Goal: Task Accomplishment & Management: Manage account settings

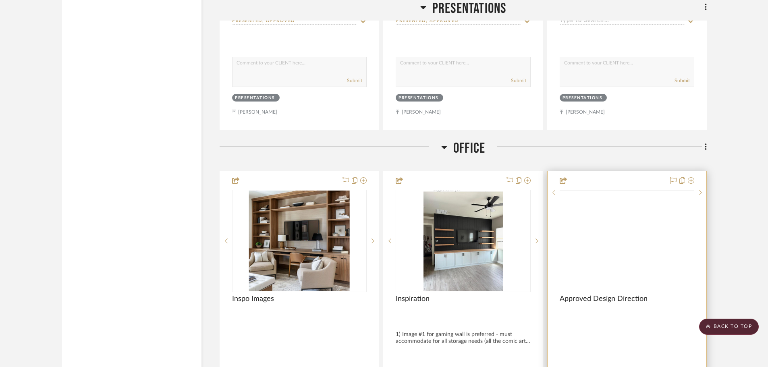
scroll to position [2094, 0]
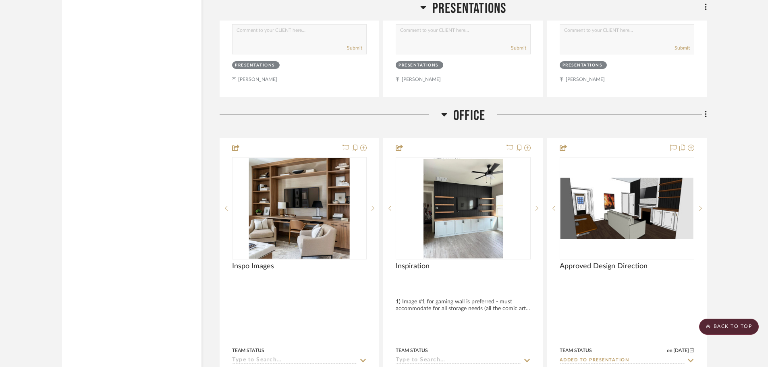
click at [705, 112] on icon at bounding box center [705, 114] width 2 height 7
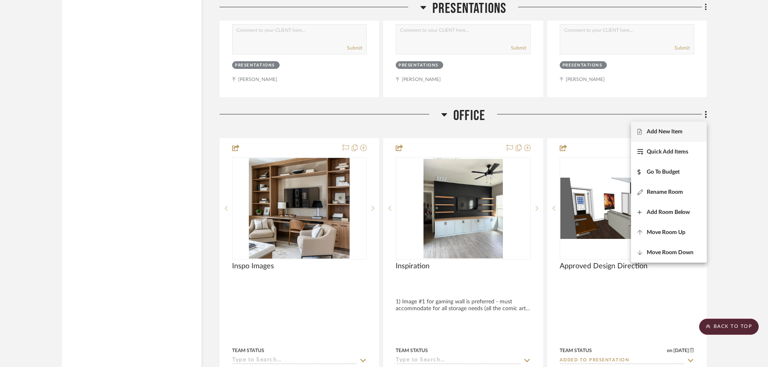
click at [687, 131] on span "Add New Item" at bounding box center [668, 131] width 63 height 7
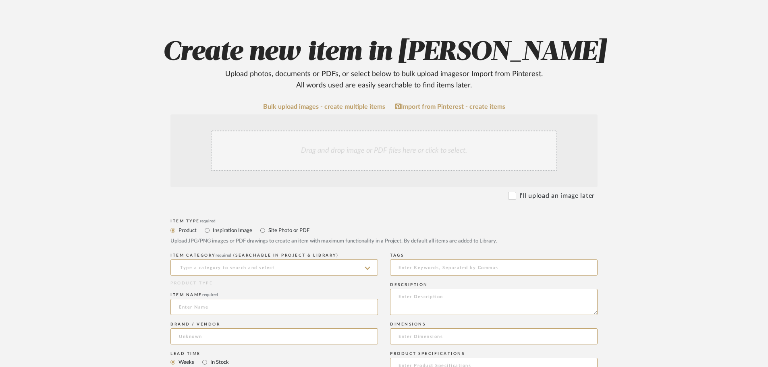
scroll to position [81, 0]
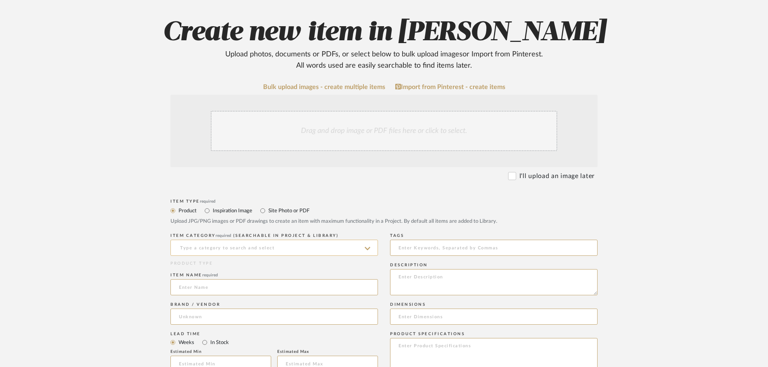
click at [271, 248] on input at bounding box center [273, 248] width 207 height 16
drag, startPoint x: 208, startPoint y: 247, endPoint x: 155, endPoint y: 247, distance: 53.2
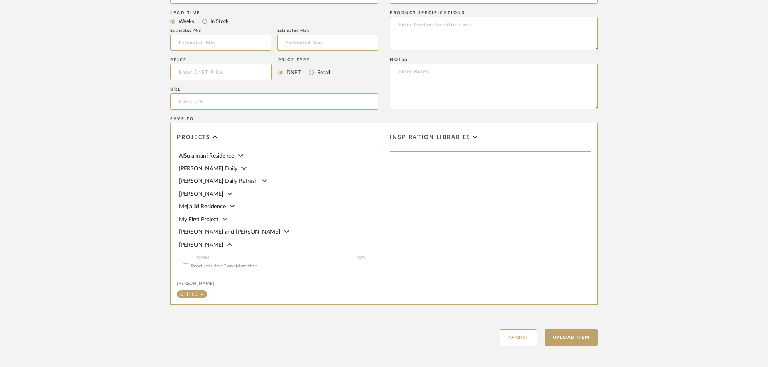
type input "D"
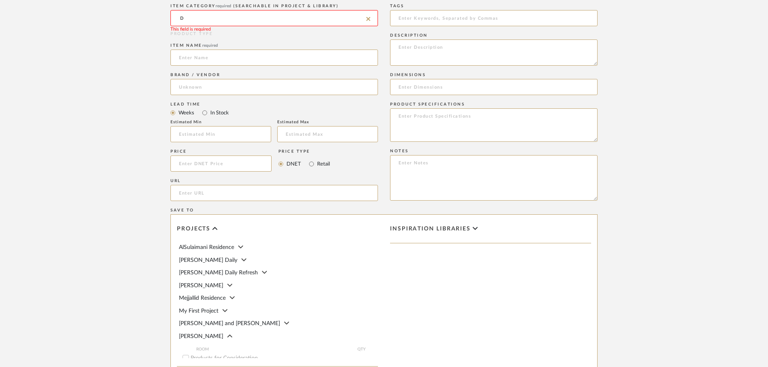
scroll to position [245, 0]
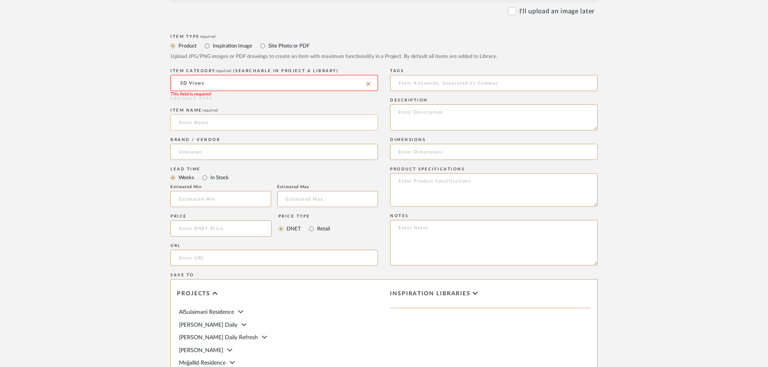
type input "3D Views"
click at [198, 126] on input at bounding box center [273, 122] width 207 height 16
click at [210, 86] on input at bounding box center [273, 83] width 207 height 16
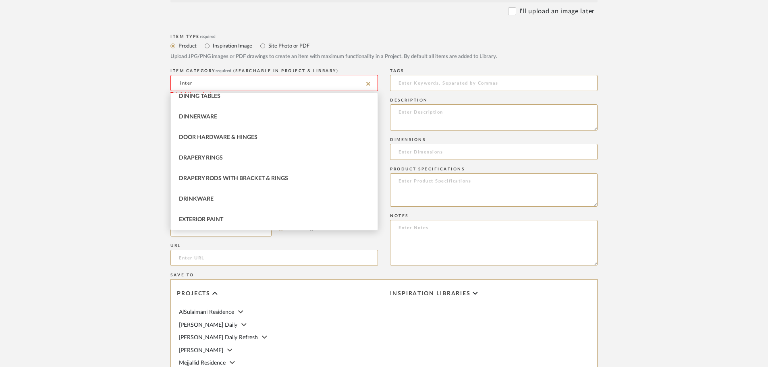
scroll to position [0, 0]
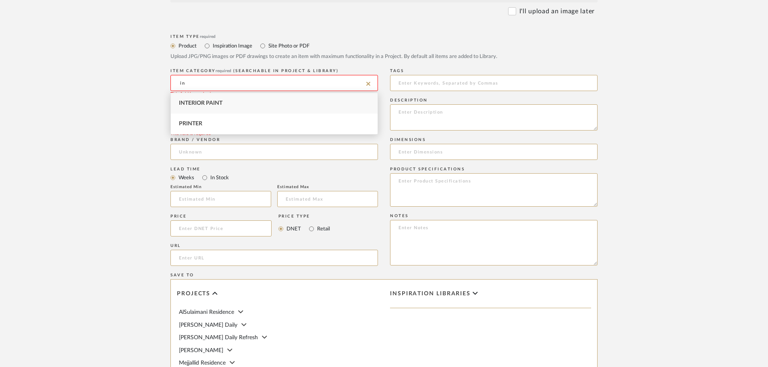
type input "i"
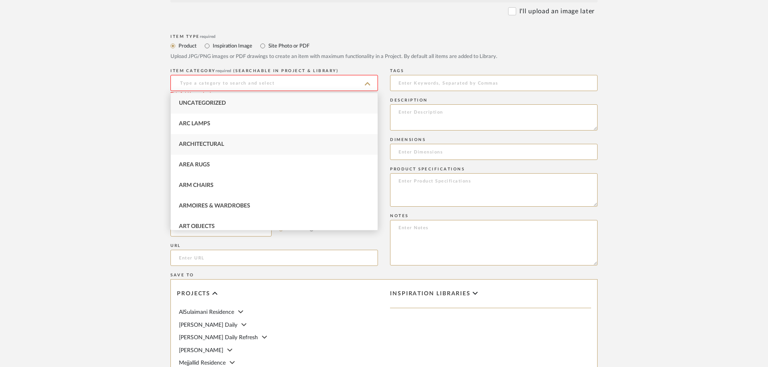
click at [242, 149] on div "Architectural" at bounding box center [274, 144] width 207 height 21
type input "Architectural"
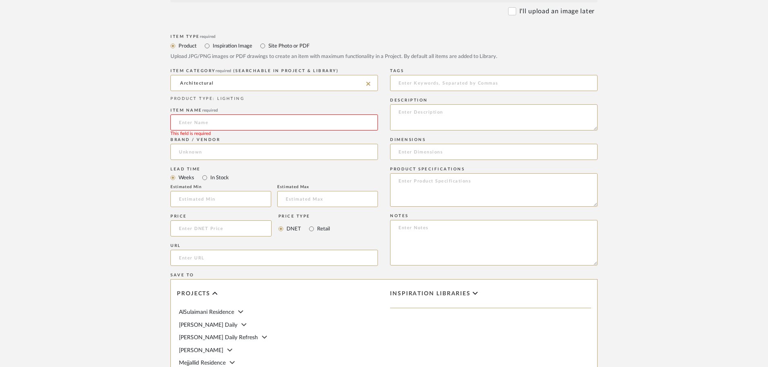
click at [227, 122] on input at bounding box center [273, 122] width 207 height 16
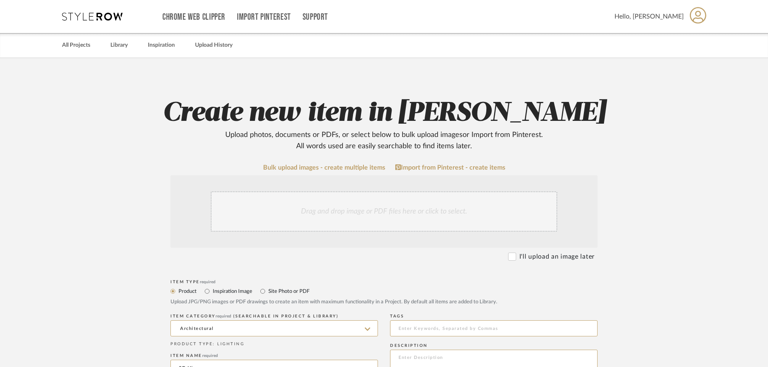
type input "3D Views"
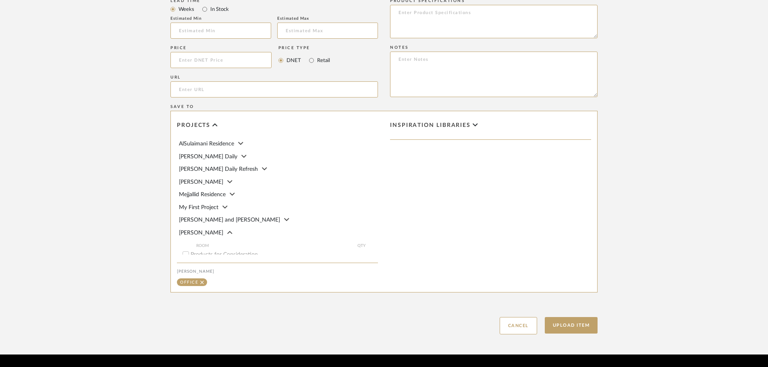
scroll to position [610, 0]
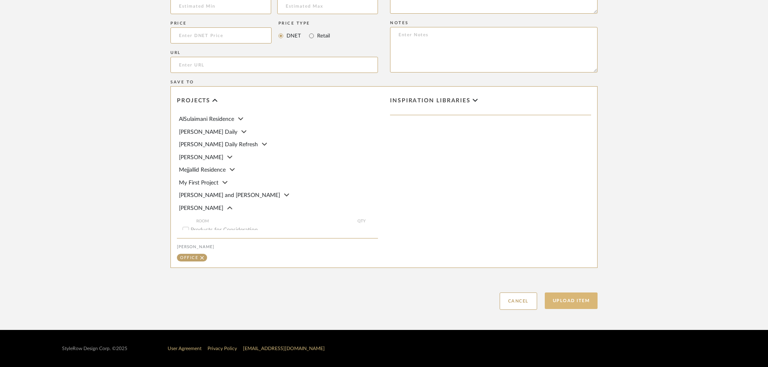
click at [575, 298] on button "Upload Item" at bounding box center [571, 300] width 53 height 17
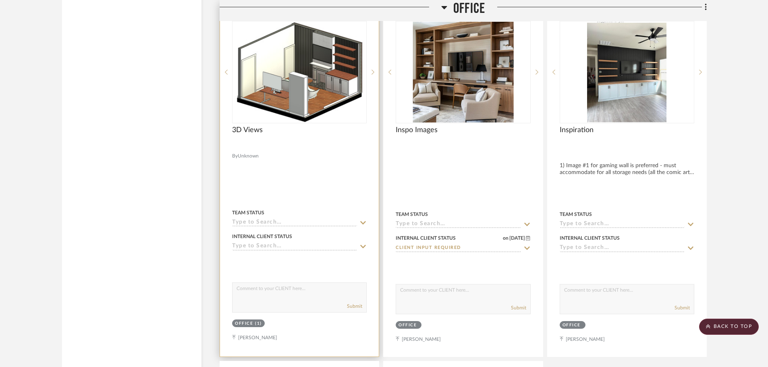
scroll to position [2204, 0]
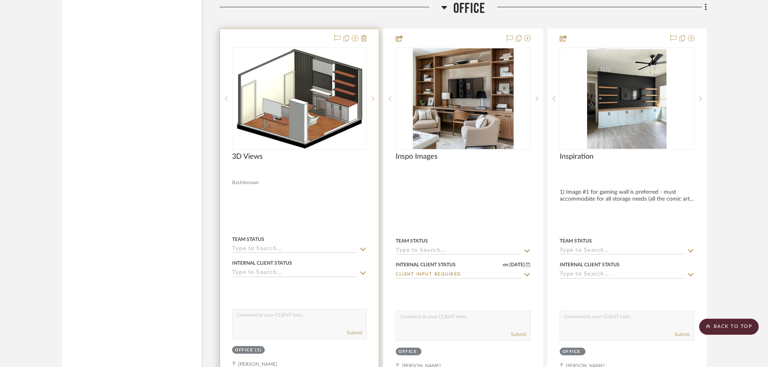
click at [306, 205] on div at bounding box center [299, 206] width 159 height 354
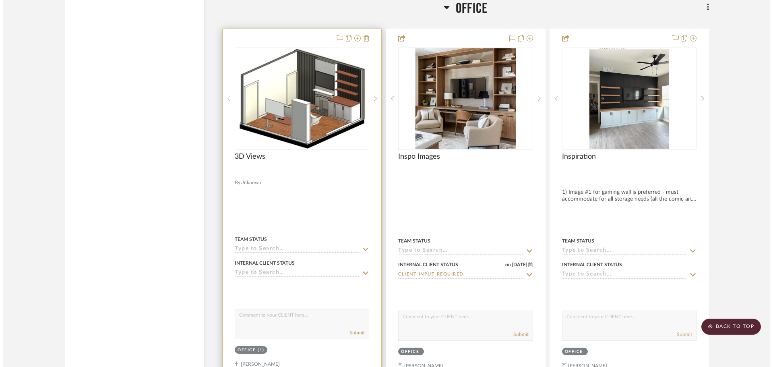
scroll to position [0, 0]
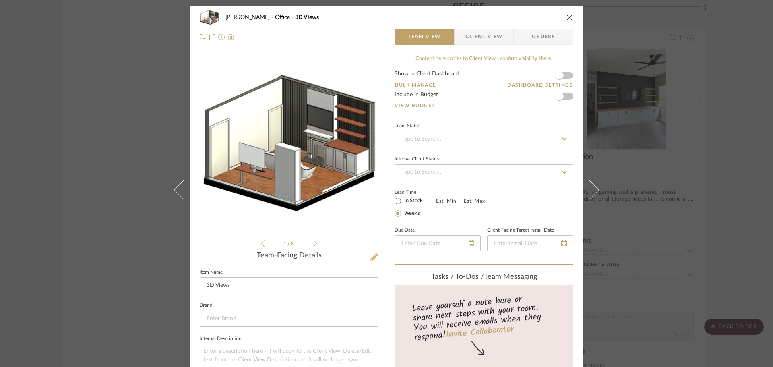
click at [370, 256] on icon at bounding box center [374, 257] width 8 height 8
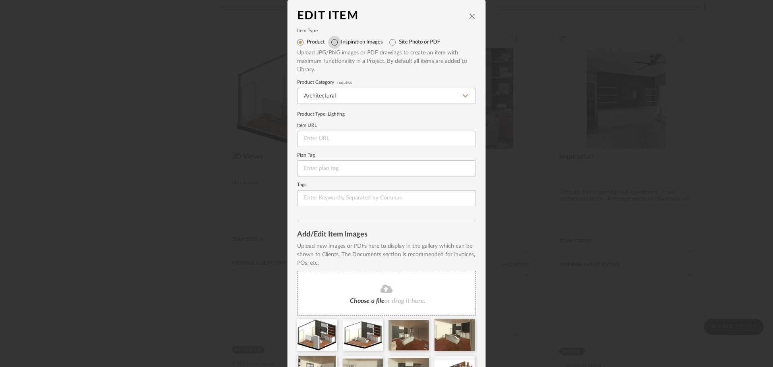
click at [334, 42] on input "Inspiration Images" at bounding box center [334, 42] width 13 height 13
radio input "true"
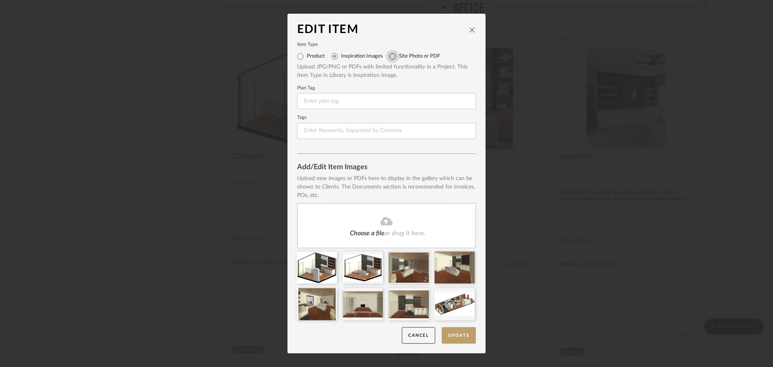
click at [394, 55] on input "Site Photo or PDF" at bounding box center [392, 56] width 13 height 13
radio input "true"
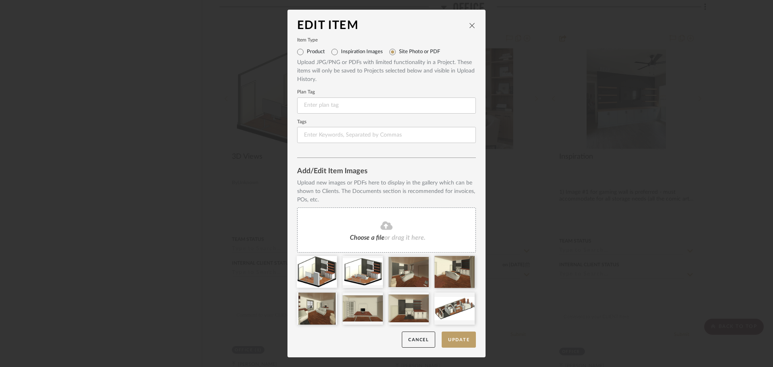
click at [469, 27] on icon "close" at bounding box center [472, 25] width 6 height 6
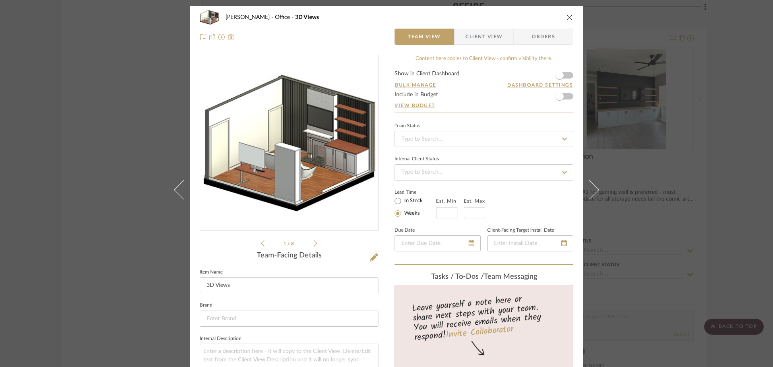
click at [567, 21] on div "[PERSON_NAME] Office 3D Views" at bounding box center [387, 17] width 374 height 16
click at [567, 17] on icon "close" at bounding box center [570, 17] width 6 height 6
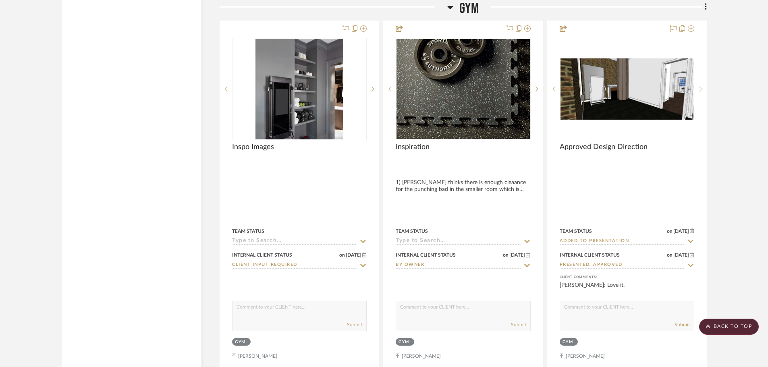
scroll to position [2969, 0]
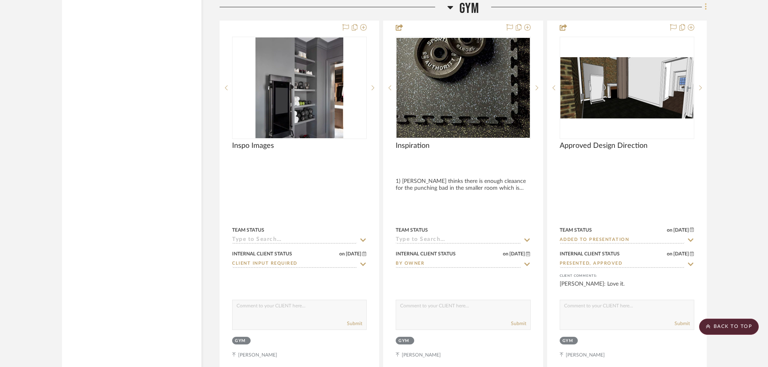
click at [706, 7] on icon at bounding box center [705, 7] width 2 height 7
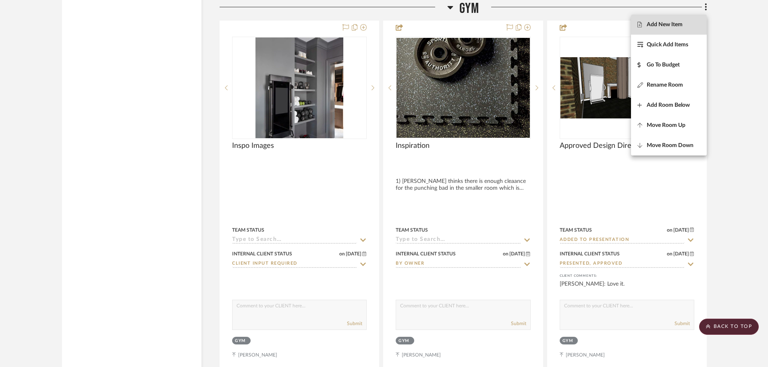
click at [683, 21] on span "Add New Item" at bounding box center [668, 24] width 63 height 7
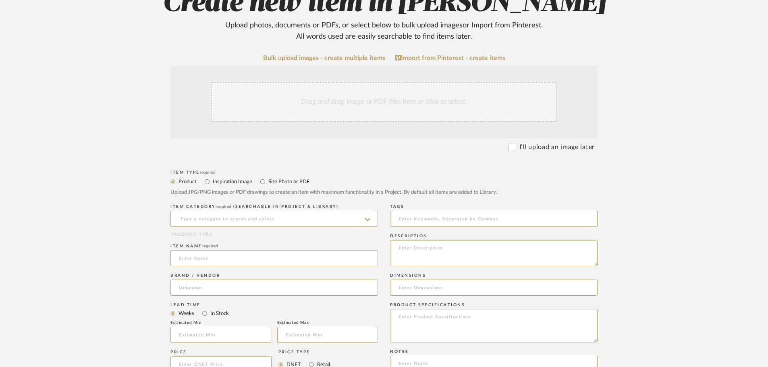
scroll to position [121, 0]
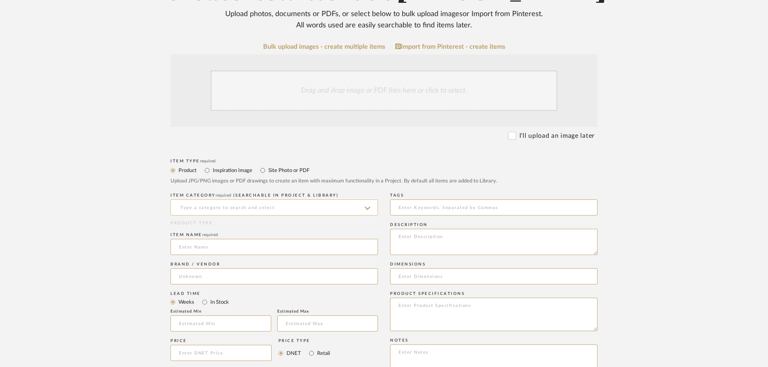
click at [279, 210] on input at bounding box center [273, 207] width 207 height 16
click at [256, 228] on div "Architectural" at bounding box center [274, 228] width 207 height 21
type input "Architectural"
click at [231, 248] on input at bounding box center [273, 247] width 207 height 16
type input "3D Views"
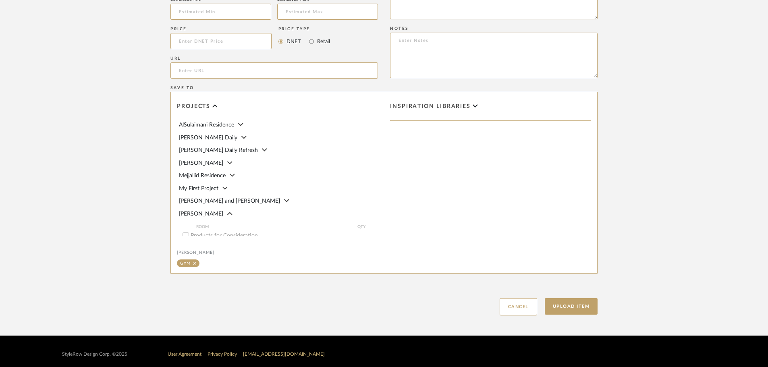
scroll to position [610, 0]
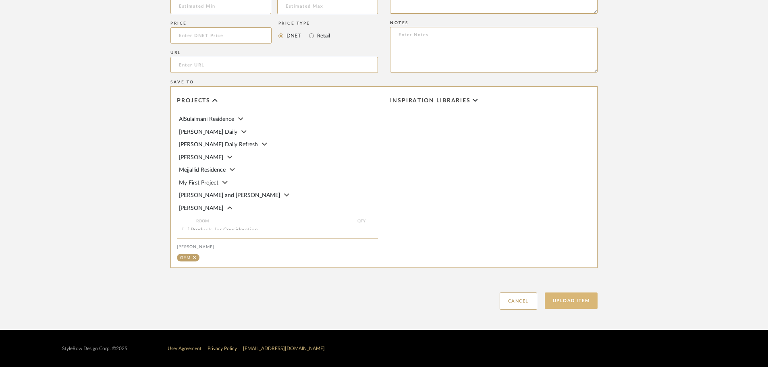
click at [559, 300] on button "Upload Item" at bounding box center [571, 300] width 53 height 17
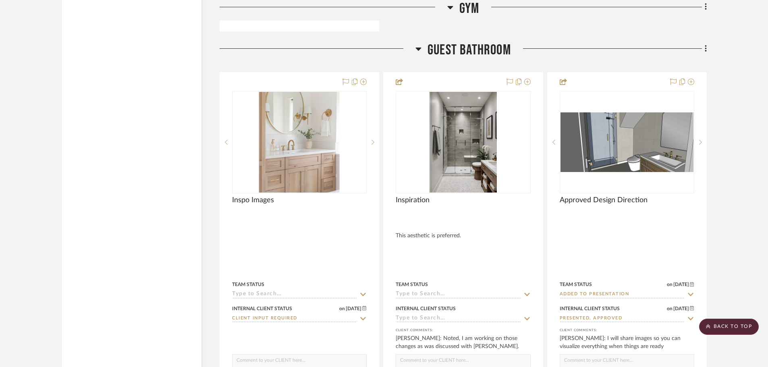
scroll to position [3682, 0]
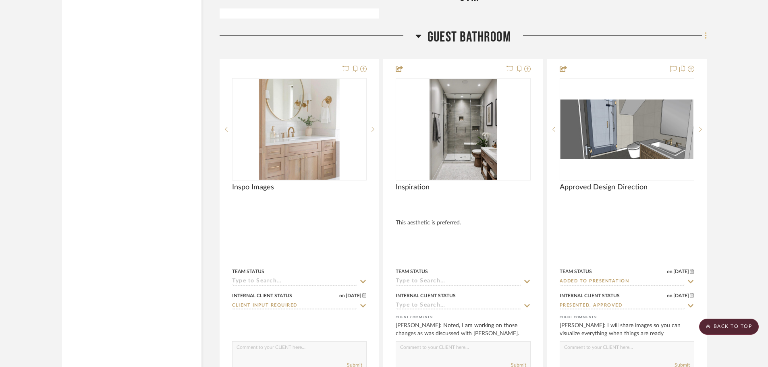
click at [705, 35] on icon at bounding box center [705, 35] width 2 height 9
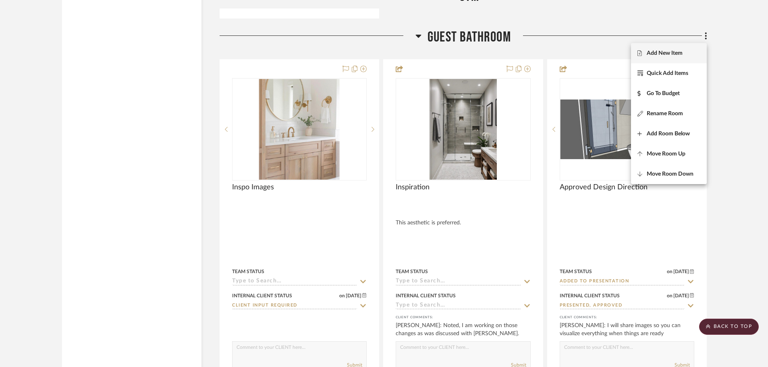
click at [690, 46] on button "Add New Item" at bounding box center [669, 53] width 76 height 20
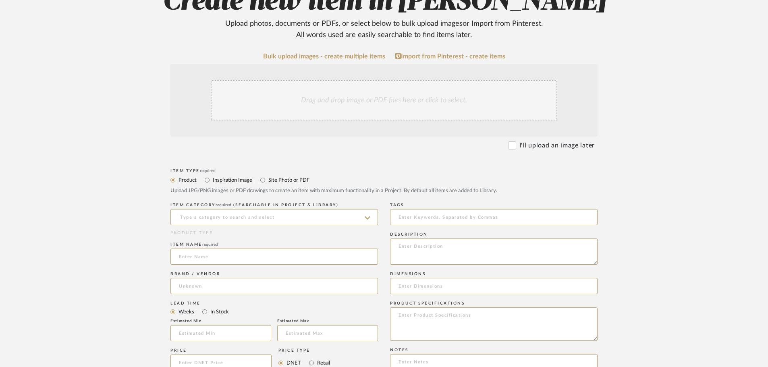
scroll to position [121, 0]
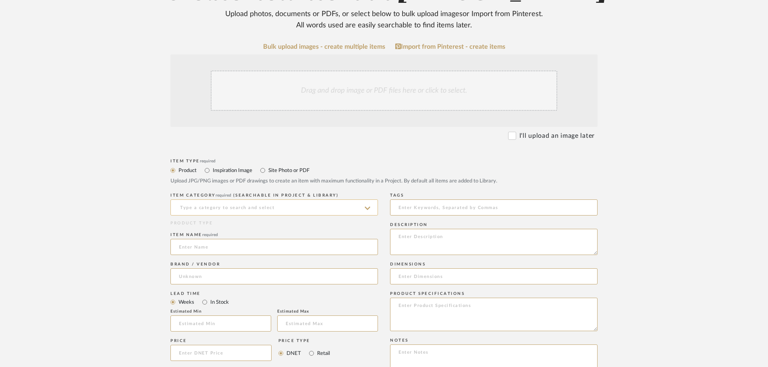
click at [251, 210] on input at bounding box center [273, 207] width 207 height 16
click at [235, 224] on div "Architectural" at bounding box center [274, 228] width 207 height 21
type input "Architectural"
click at [221, 247] on input at bounding box center [273, 247] width 207 height 16
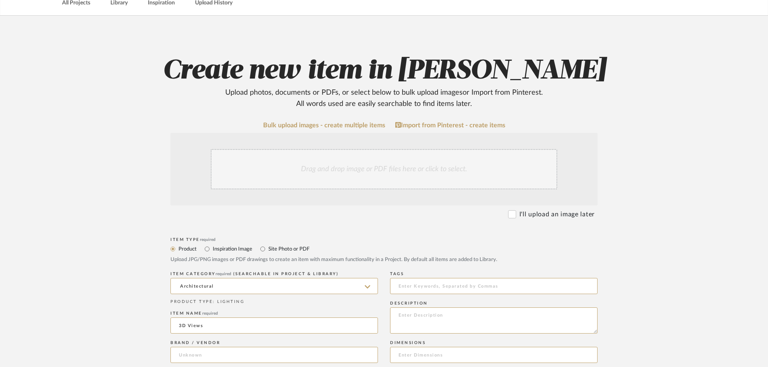
scroll to position [35, 0]
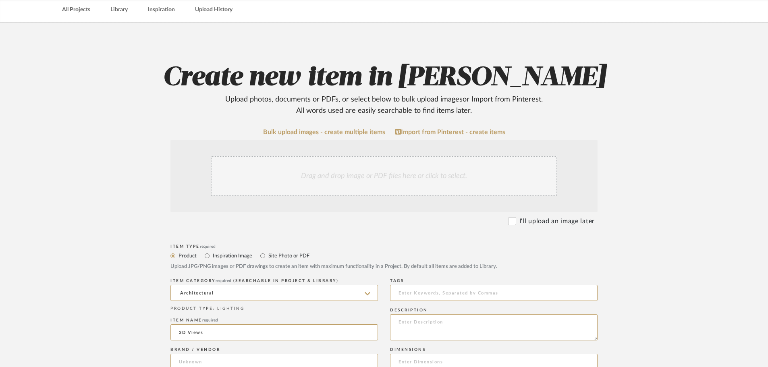
type input "3D Views"
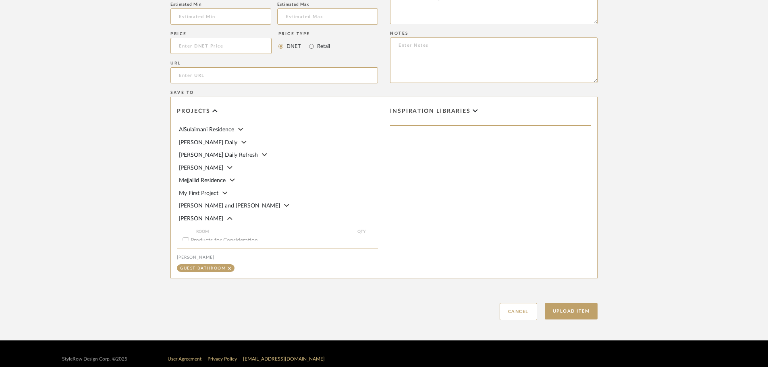
scroll to position [610, 0]
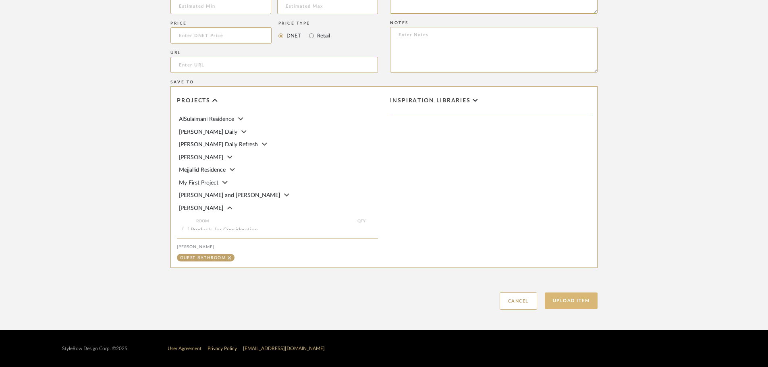
click at [573, 302] on button "Upload Item" at bounding box center [571, 300] width 53 height 17
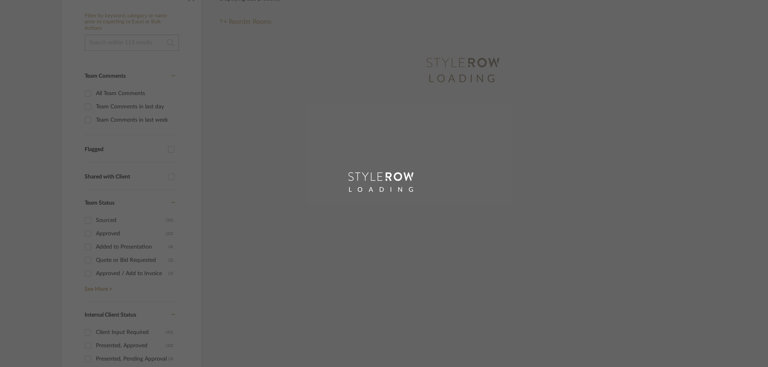
scroll to position [144, 0]
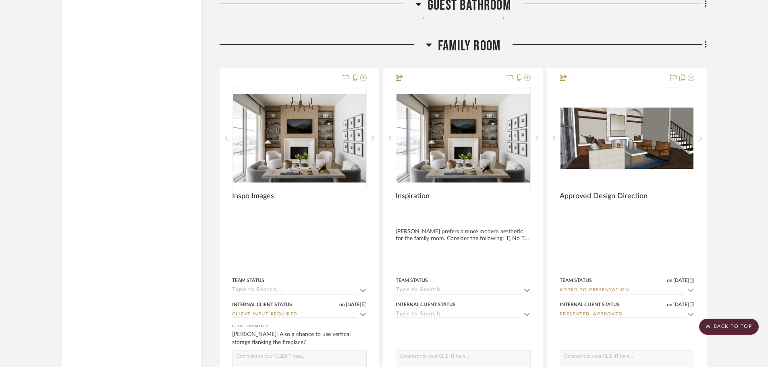
scroll to position [6599, 0]
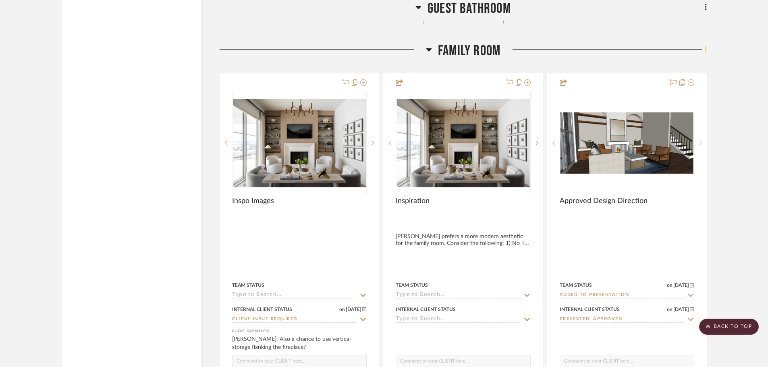
click at [703, 51] on fa-icon at bounding box center [704, 50] width 5 height 13
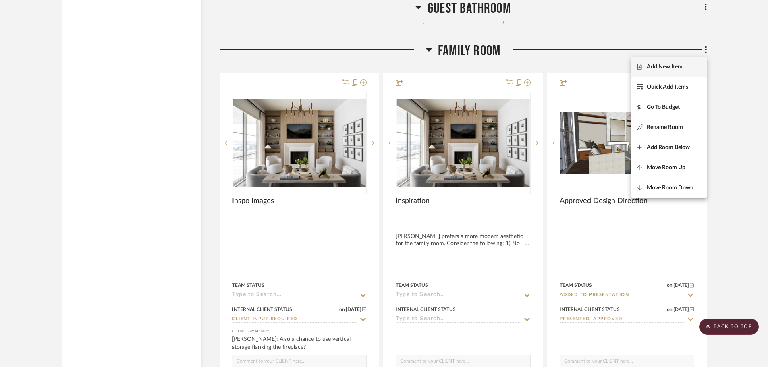
click at [680, 69] on span "Add New Item" at bounding box center [664, 67] width 36 height 7
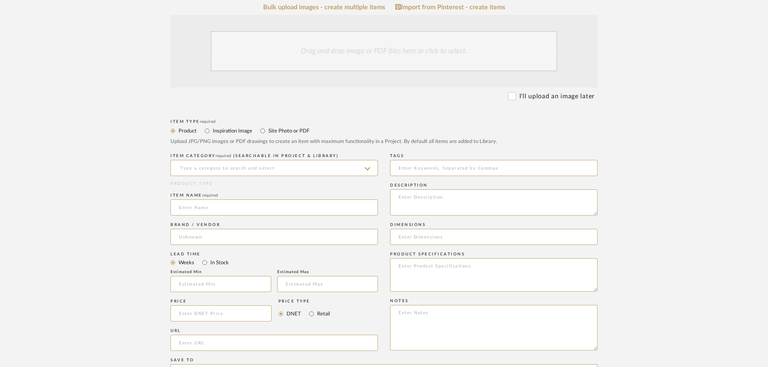
scroll to position [161, 0]
click at [215, 170] on input at bounding box center [273, 167] width 207 height 16
click at [209, 180] on div "Architectural" at bounding box center [274, 187] width 207 height 21
type input "Architectural"
click at [206, 214] on input at bounding box center [273, 207] width 207 height 16
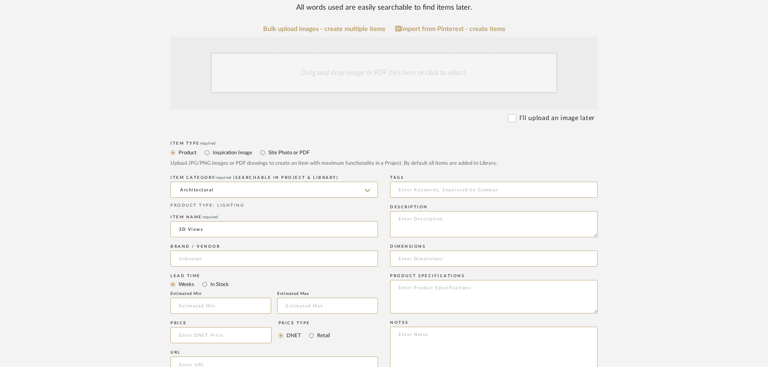
scroll to position [40, 0]
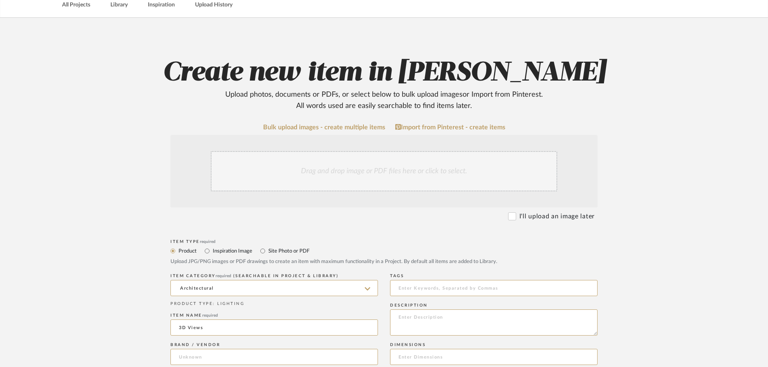
type input "3D Views"
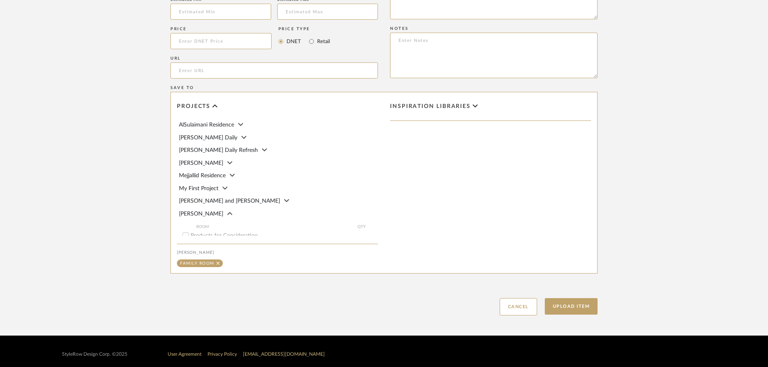
scroll to position [610, 0]
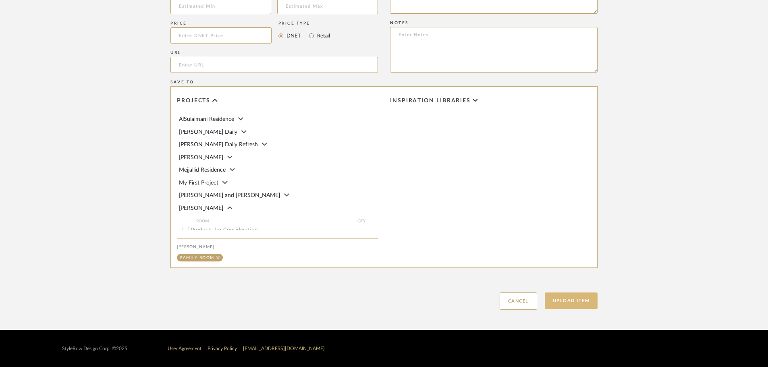
click at [562, 304] on button "Upload Item" at bounding box center [571, 300] width 53 height 17
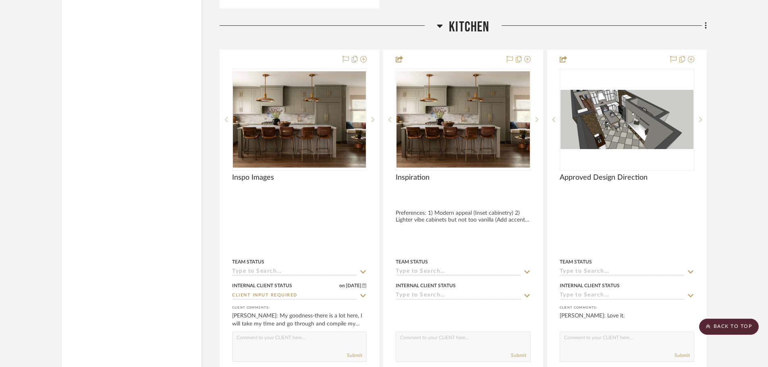
scroll to position [6223, 0]
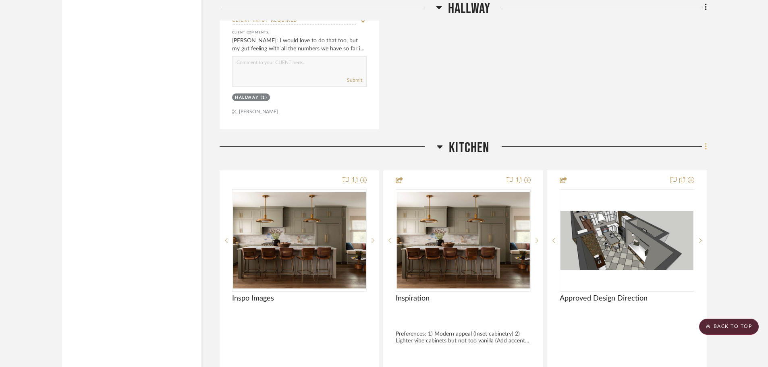
click at [706, 151] on icon at bounding box center [705, 146] width 2 height 9
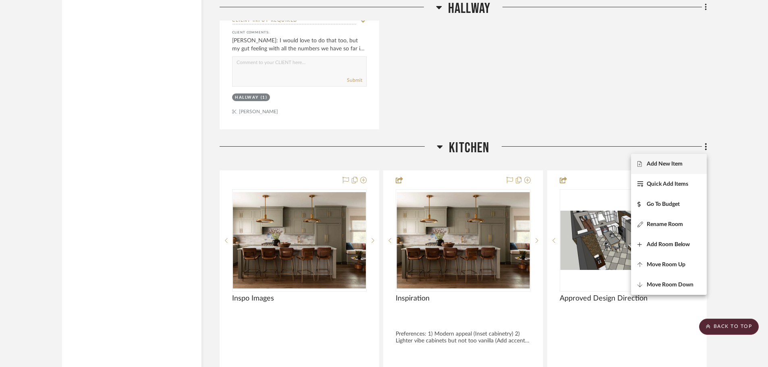
click at [679, 162] on span "Add New Item" at bounding box center [664, 164] width 36 height 7
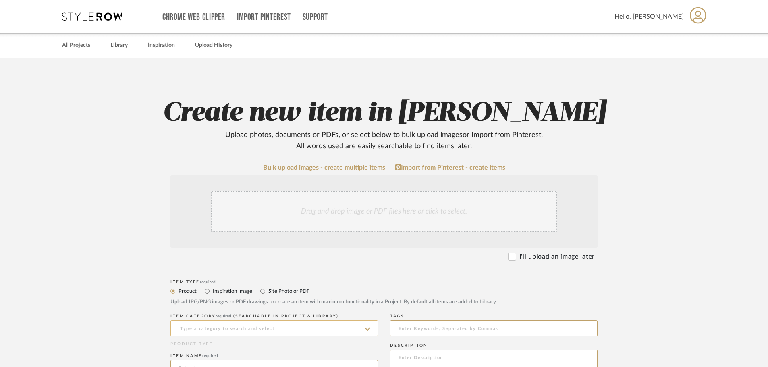
click at [271, 331] on input at bounding box center [273, 328] width 207 height 16
click at [253, 355] on div "Architectural" at bounding box center [274, 348] width 207 height 21
type input "Architectural"
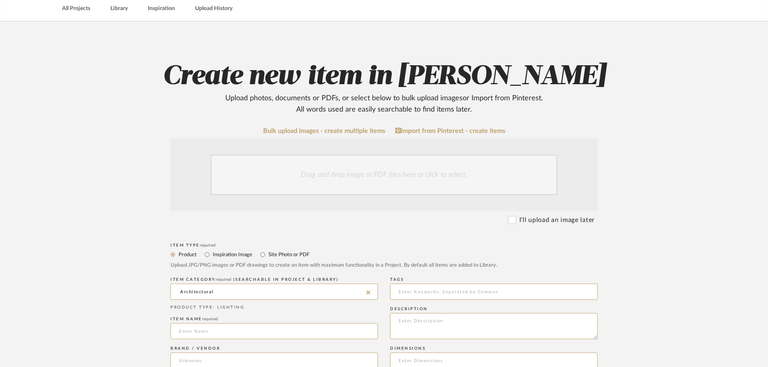
scroll to position [121, 0]
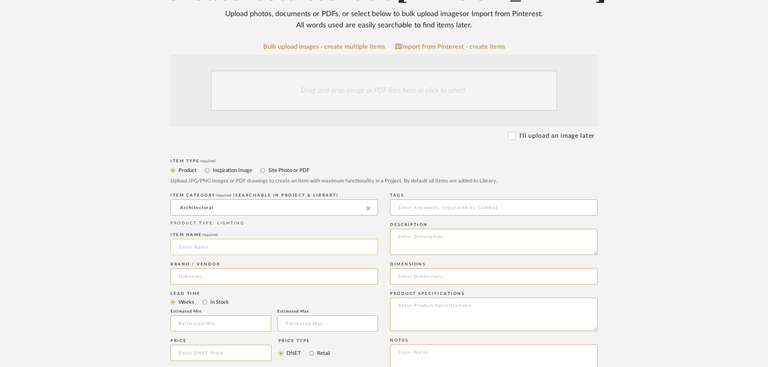
click at [228, 251] on input at bounding box center [273, 247] width 207 height 16
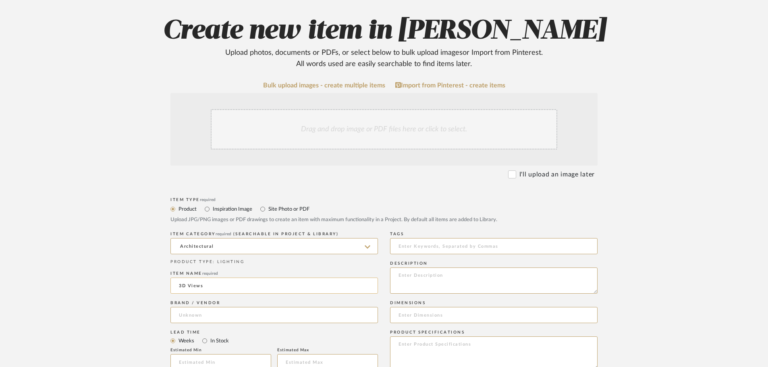
scroll to position [81, 0]
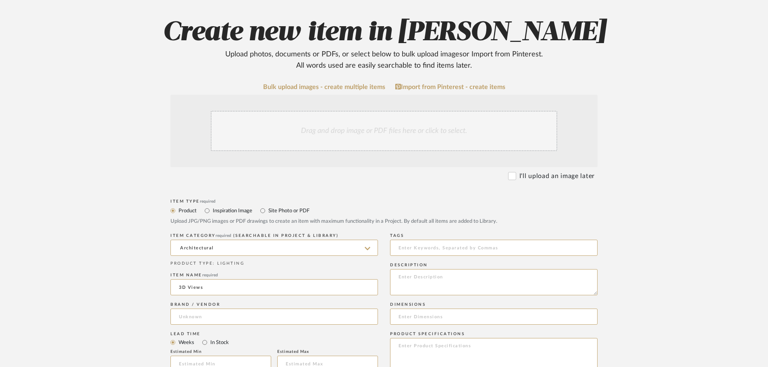
type input "3D Views"
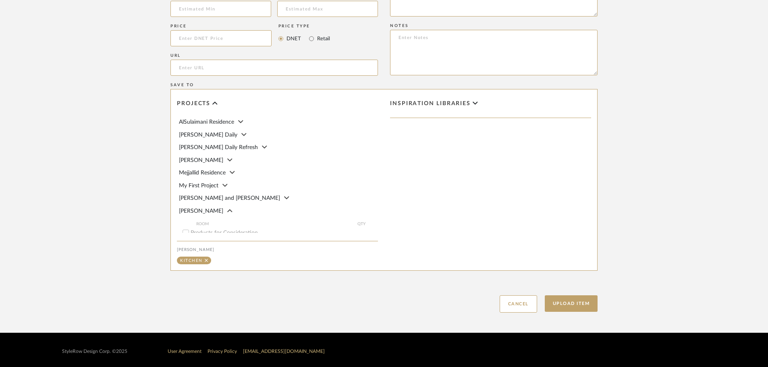
scroll to position [610, 0]
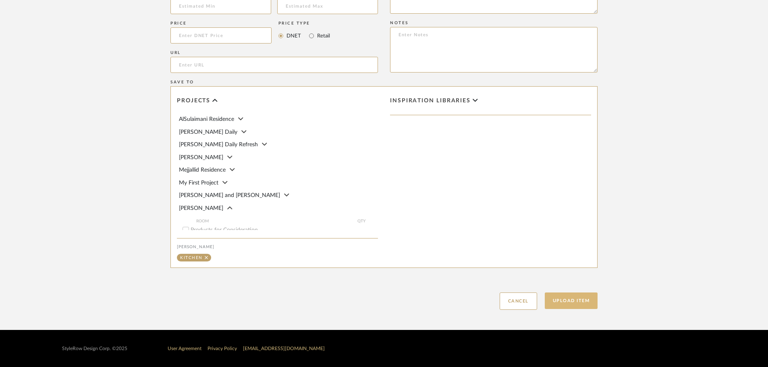
click at [587, 302] on button "Upload Item" at bounding box center [571, 300] width 53 height 17
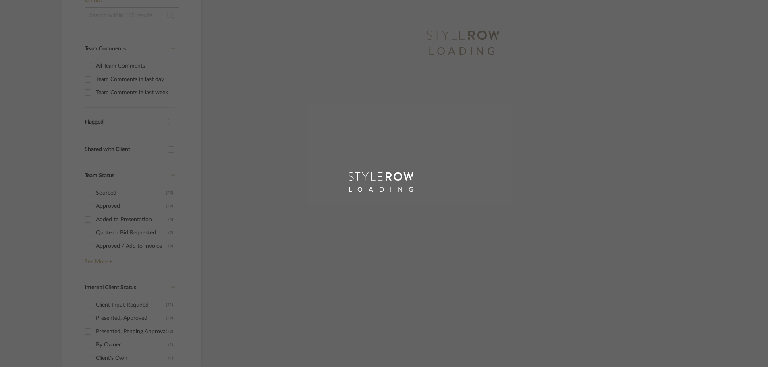
scroll to position [48, 0]
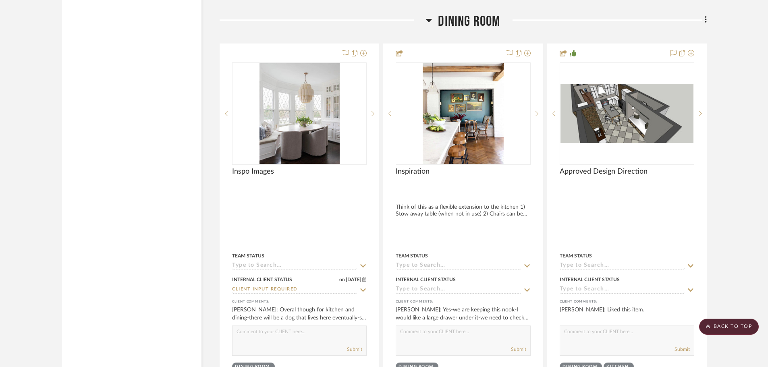
scroll to position [8914, 0]
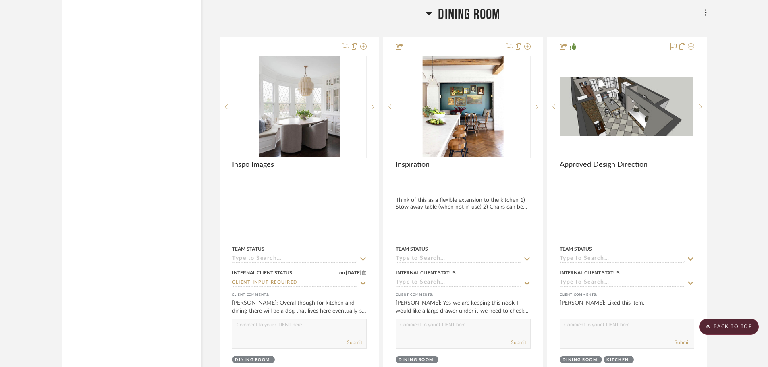
click at [705, 16] on icon at bounding box center [705, 13] width 2 height 7
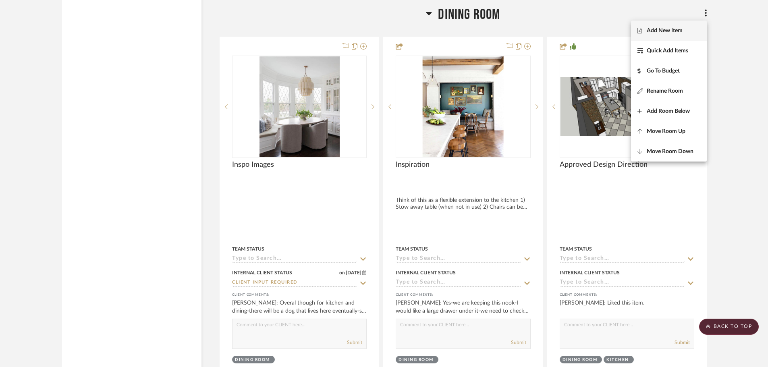
click at [686, 27] on button "Add New Item" at bounding box center [669, 31] width 76 height 20
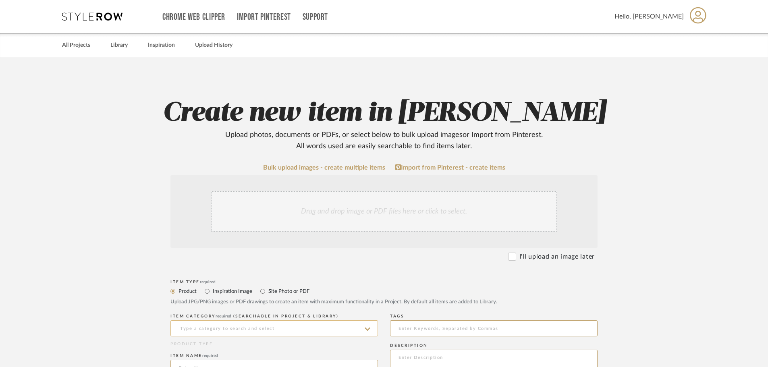
click at [292, 325] on input at bounding box center [273, 328] width 207 height 16
click at [247, 350] on div "Architectural" at bounding box center [274, 348] width 207 height 21
type input "Architectural"
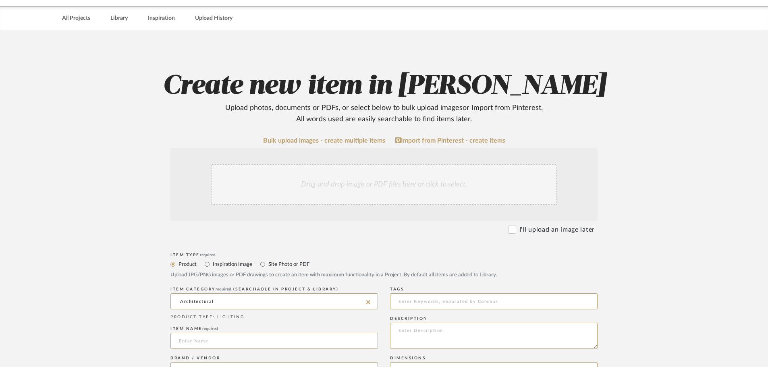
scroll to position [121, 0]
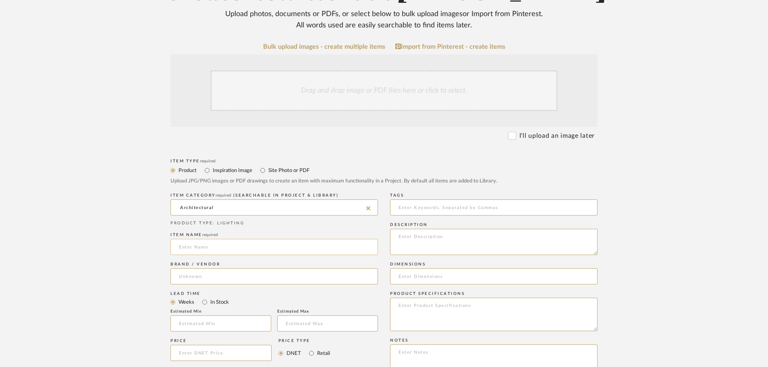
click at [238, 255] on input at bounding box center [273, 247] width 207 height 16
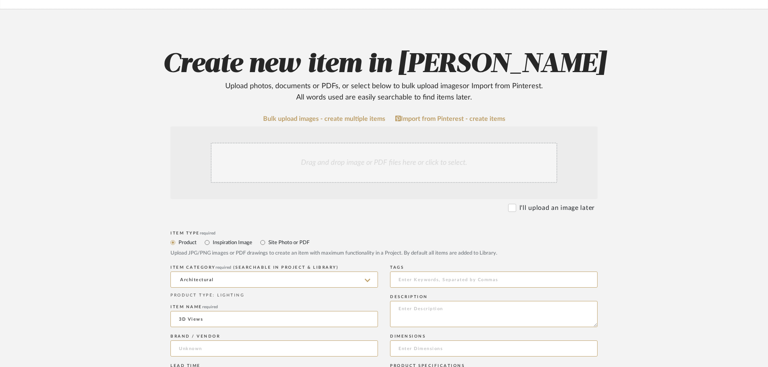
scroll to position [40, 0]
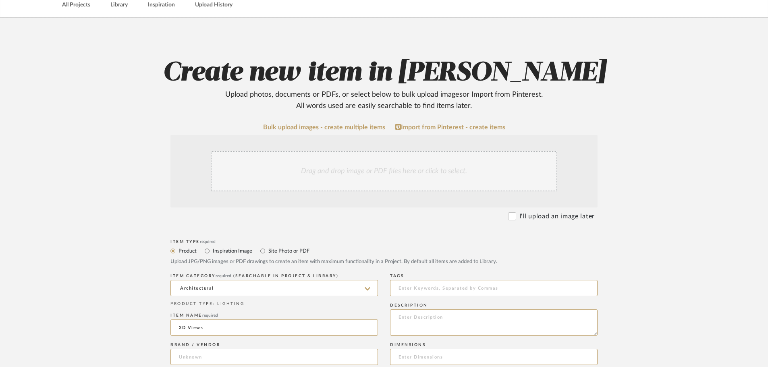
type input "3D Views"
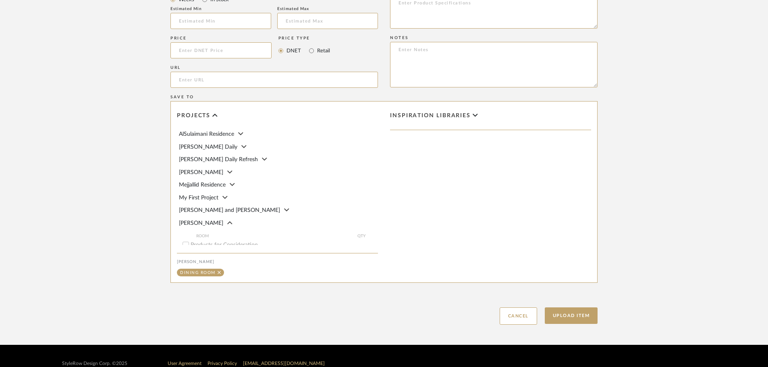
scroll to position [610, 0]
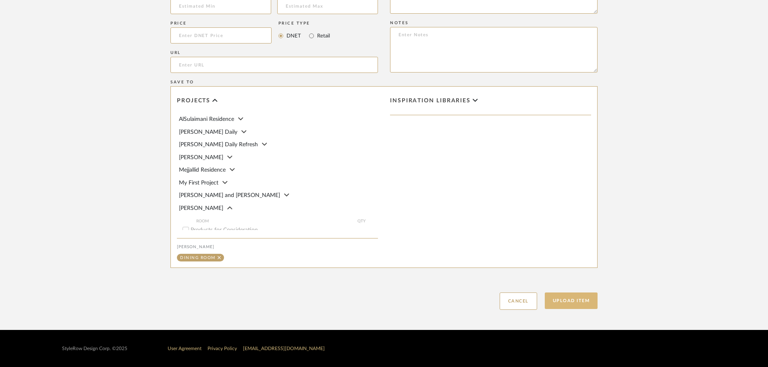
click at [570, 300] on button "Upload Item" at bounding box center [571, 300] width 53 height 17
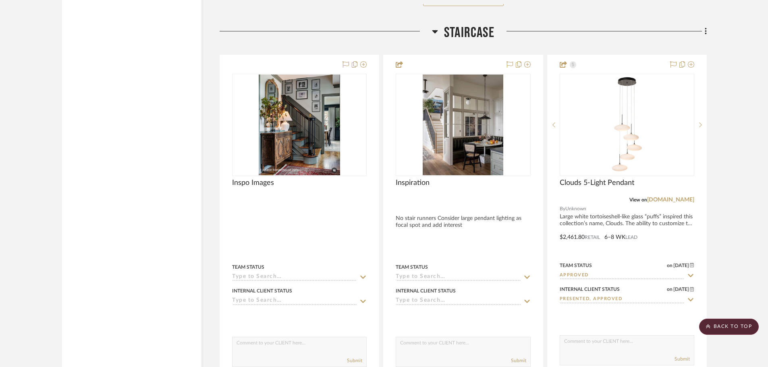
scroll to position [8965, 0]
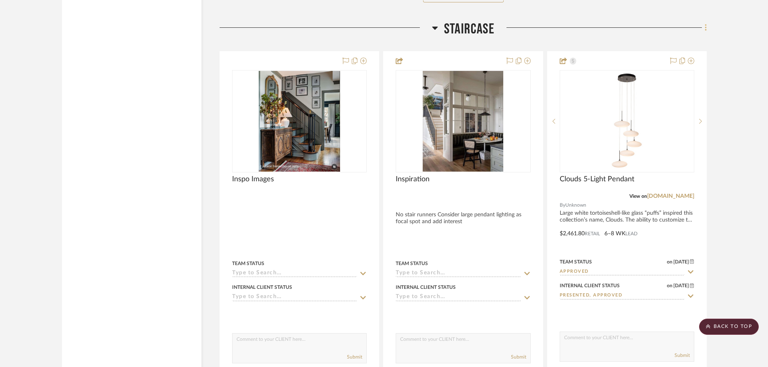
click at [703, 33] on fa-icon at bounding box center [704, 28] width 5 height 13
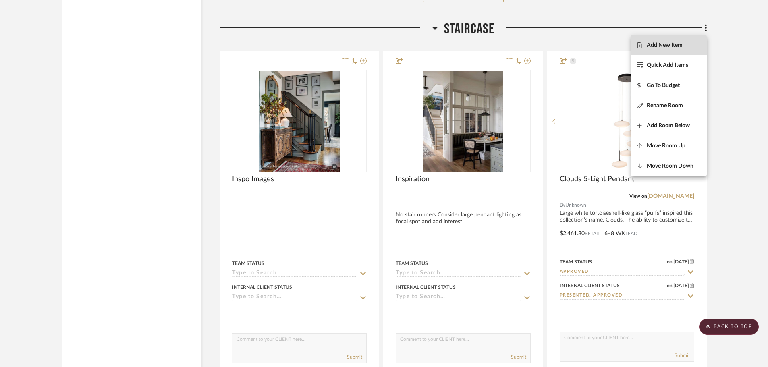
click at [682, 49] on button "Add New Item" at bounding box center [669, 45] width 76 height 20
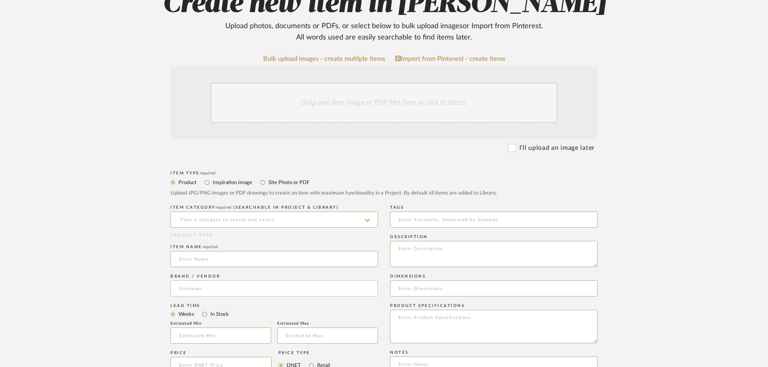
scroll to position [161, 0]
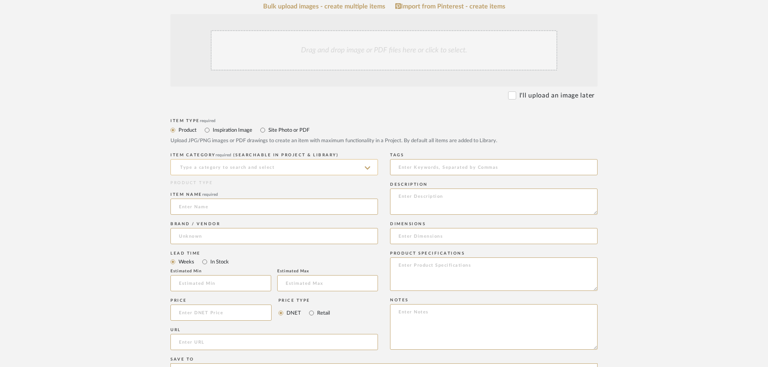
click at [247, 171] on input at bounding box center [273, 167] width 207 height 16
click at [236, 186] on div "Architectural" at bounding box center [274, 187] width 207 height 21
type input "Architectural"
click at [230, 208] on input at bounding box center [273, 207] width 207 height 16
type input "3D Views"
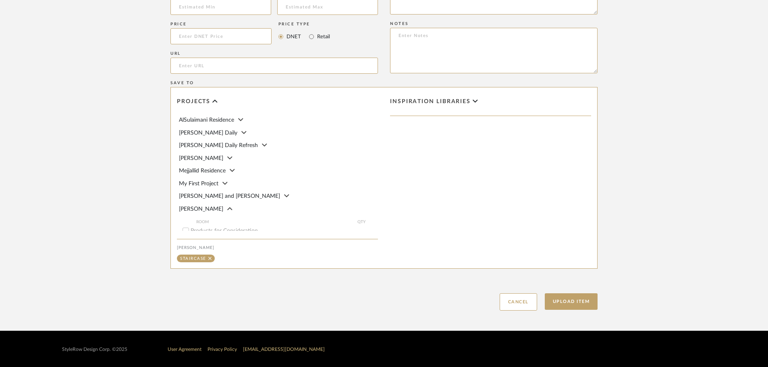
scroll to position [524, 0]
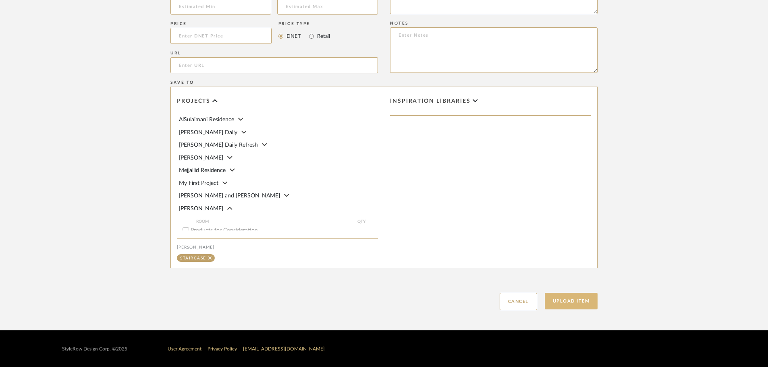
click at [568, 305] on button "Upload Item" at bounding box center [571, 301] width 53 height 17
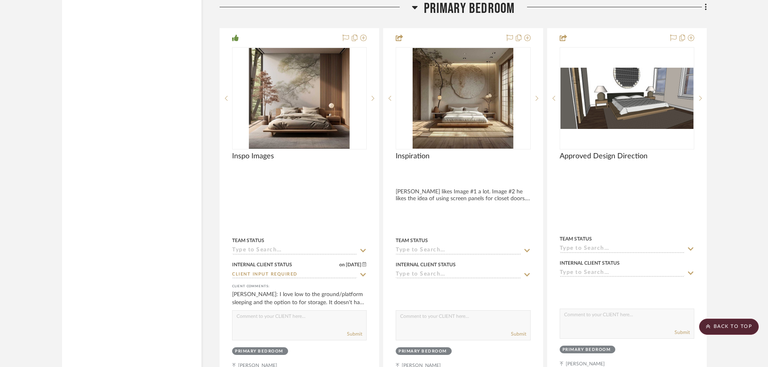
scroll to position [9378, 0]
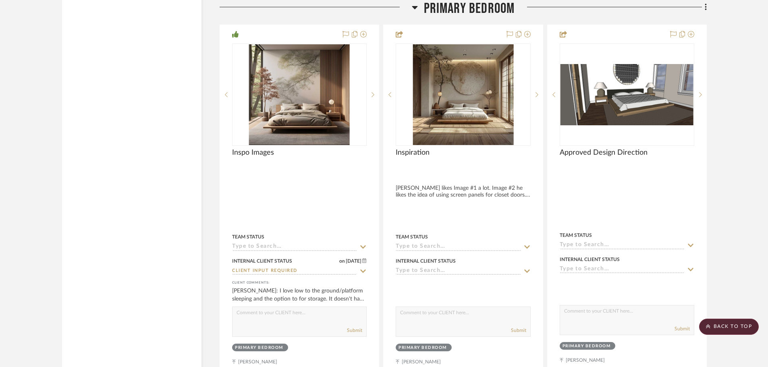
click at [704, 11] on icon at bounding box center [705, 7] width 2 height 9
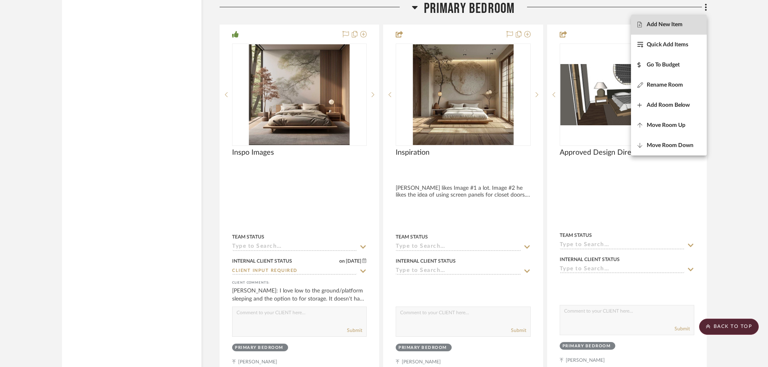
click at [687, 27] on span "Add New Item" at bounding box center [668, 24] width 63 height 7
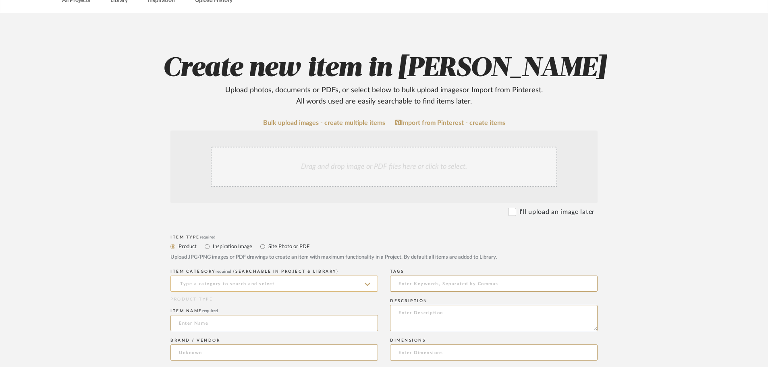
scroll to position [81, 0]
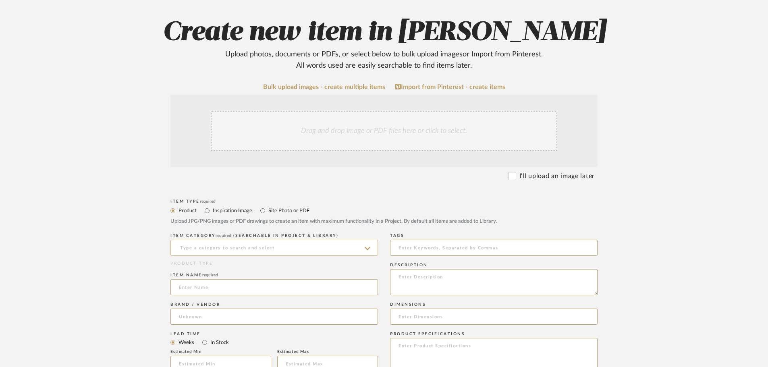
click at [235, 248] on input at bounding box center [273, 248] width 207 height 16
click at [227, 267] on div "Architectural" at bounding box center [274, 268] width 207 height 21
type input "Architectural"
click at [215, 290] on input at bounding box center [273, 287] width 207 height 16
type input "3D Views"
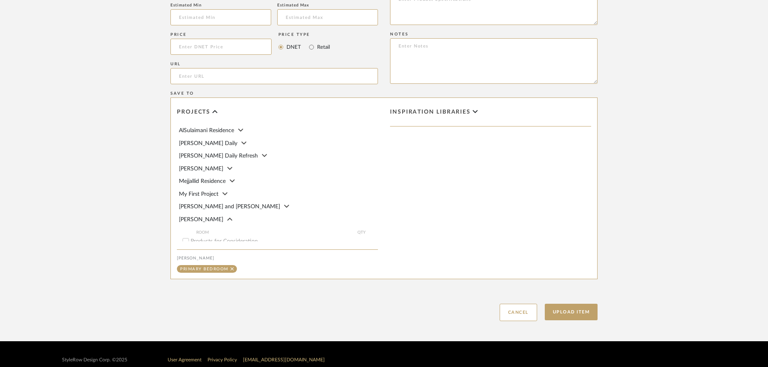
scroll to position [696, 0]
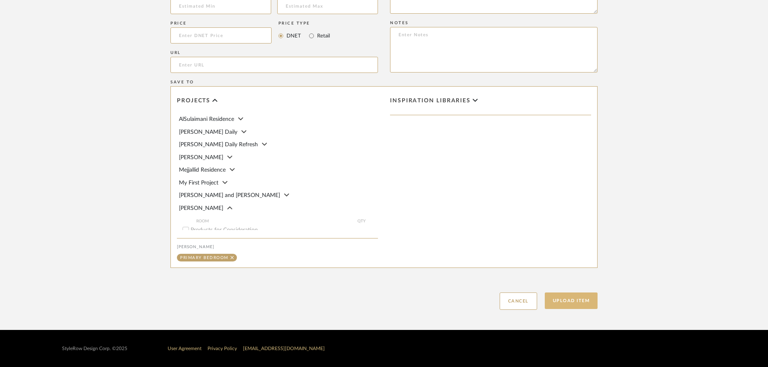
click at [581, 307] on button "Upload Item" at bounding box center [571, 300] width 53 height 17
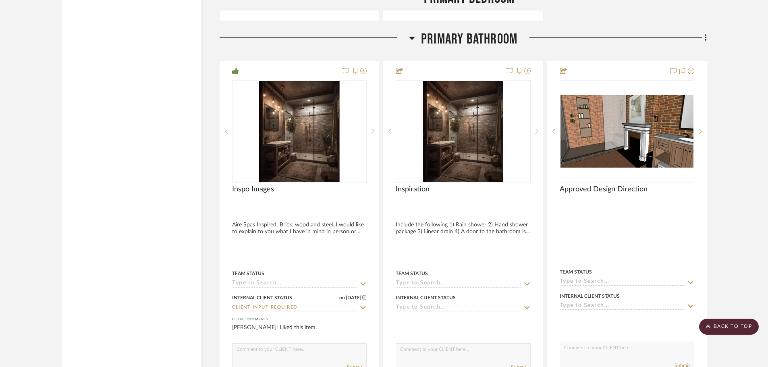
scroll to position [10128, 0]
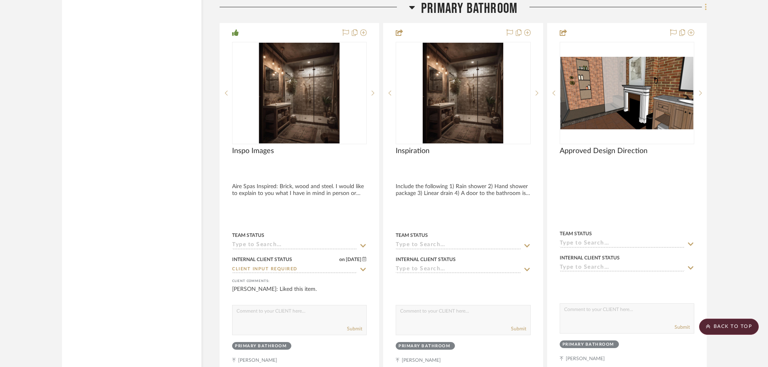
click at [705, 6] on icon at bounding box center [705, 7] width 2 height 7
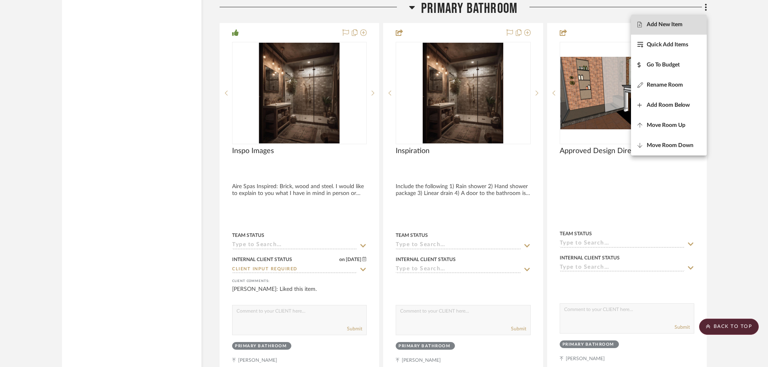
click at [680, 25] on span "Add New Item" at bounding box center [664, 24] width 36 height 7
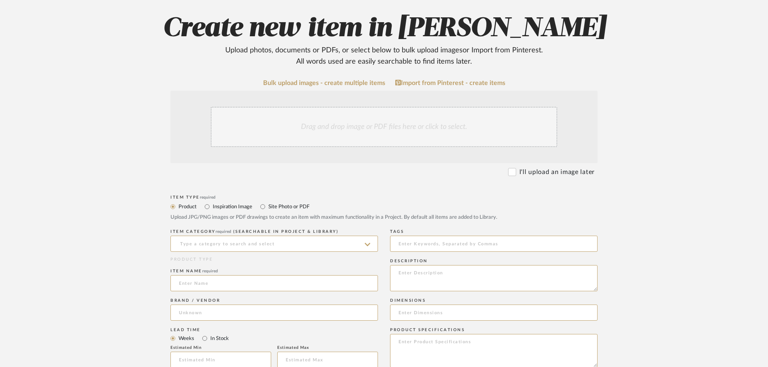
scroll to position [121, 0]
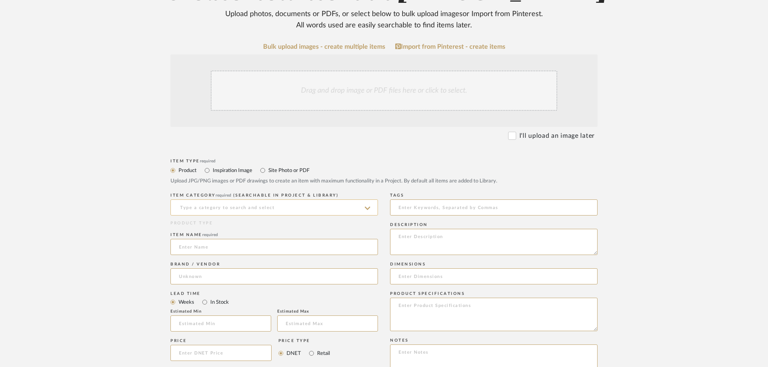
click at [346, 206] on input at bounding box center [273, 207] width 207 height 16
click at [302, 226] on div "Architectural" at bounding box center [274, 228] width 207 height 21
type input "Architectural"
click at [267, 250] on input at bounding box center [273, 247] width 207 height 16
type input "3D Views"
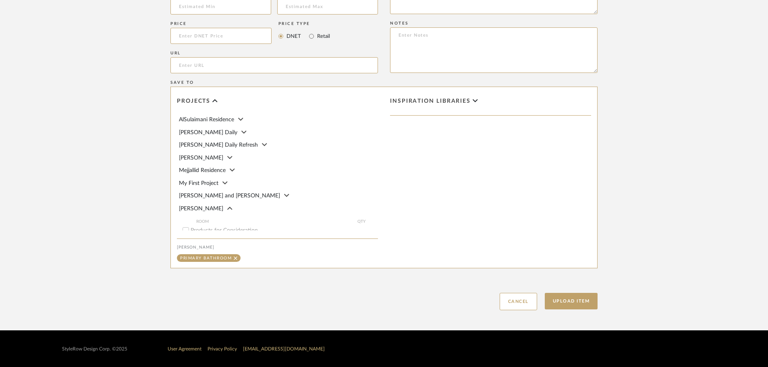
scroll to position [696, 0]
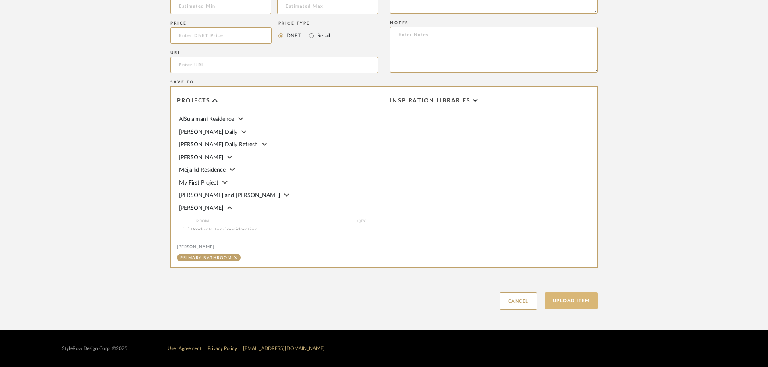
click at [575, 301] on button "Upload Item" at bounding box center [571, 300] width 53 height 17
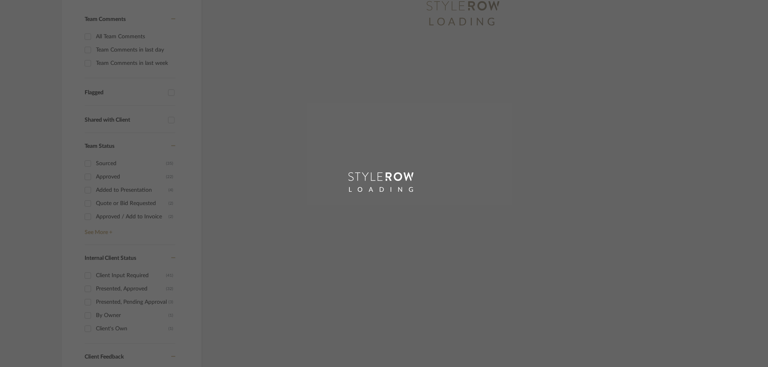
scroll to position [143, 0]
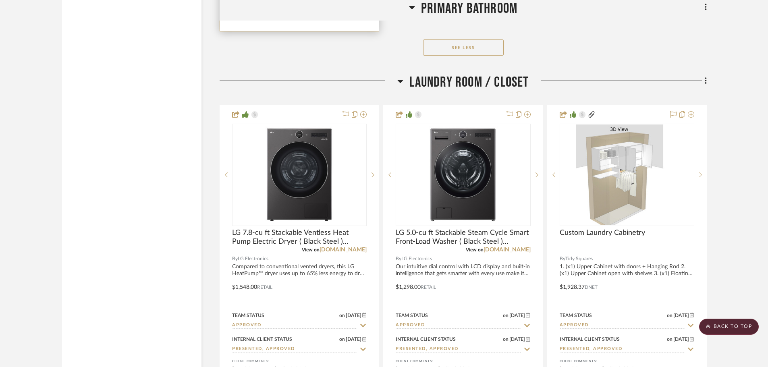
scroll to position [13012, 0]
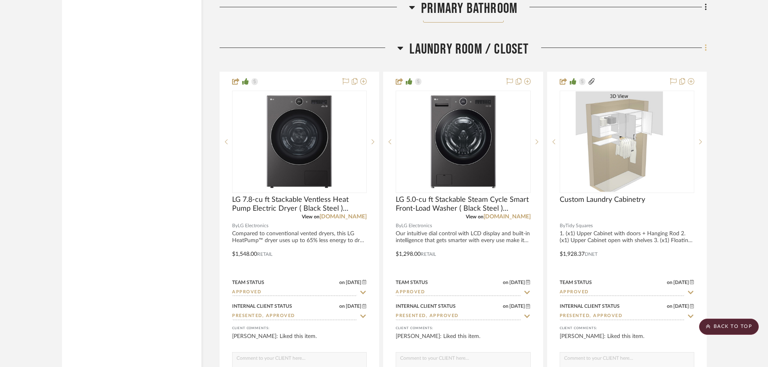
click at [703, 42] on fa-icon at bounding box center [704, 48] width 5 height 13
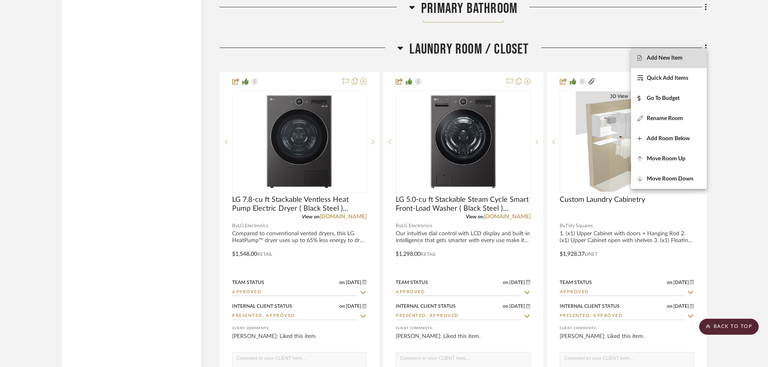
click at [693, 57] on span "Add New Item" at bounding box center [668, 58] width 63 height 7
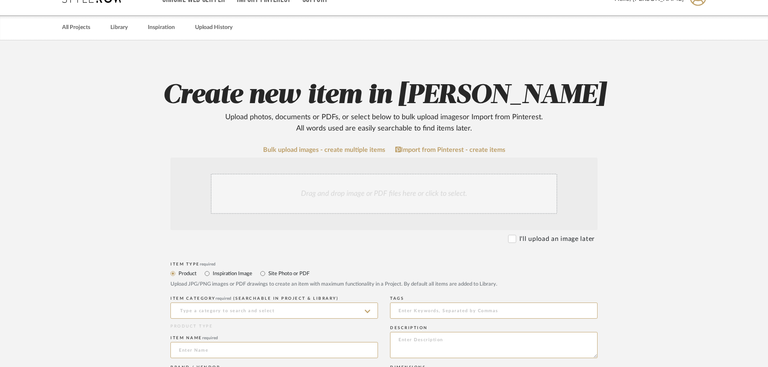
scroll to position [121, 0]
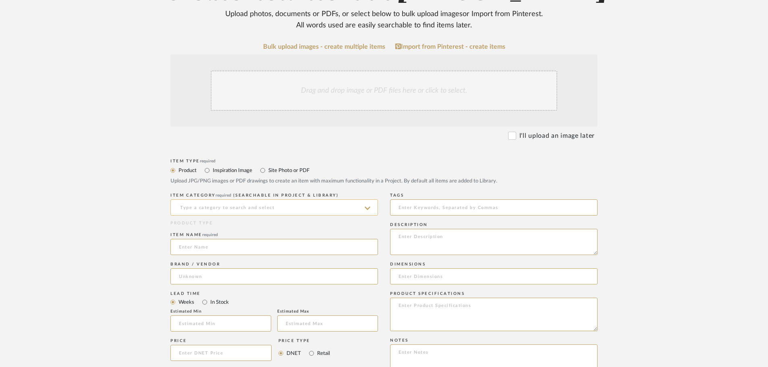
click at [321, 210] on input at bounding box center [273, 207] width 207 height 16
click at [306, 230] on div "Architectural" at bounding box center [274, 228] width 207 height 21
type input "Architectural"
click at [268, 249] on input at bounding box center [273, 247] width 207 height 16
type input "3D Views"
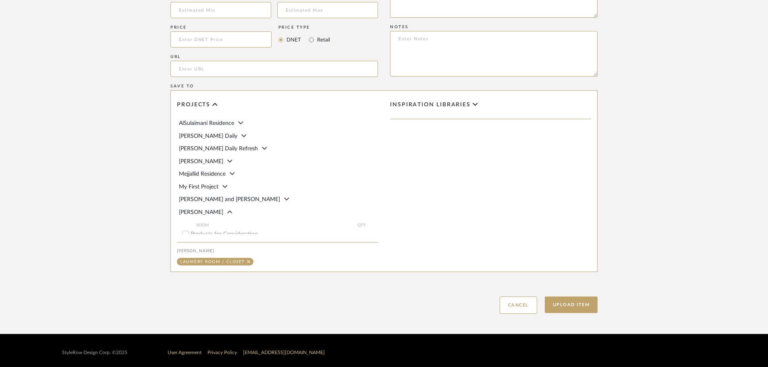
scroll to position [524, 0]
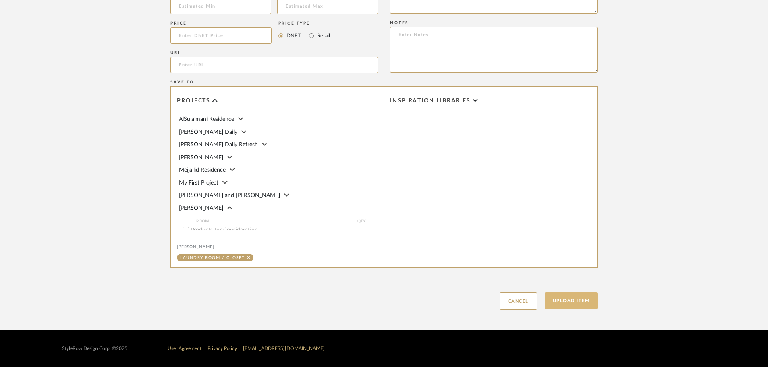
click at [575, 297] on button "Upload Item" at bounding box center [571, 300] width 53 height 17
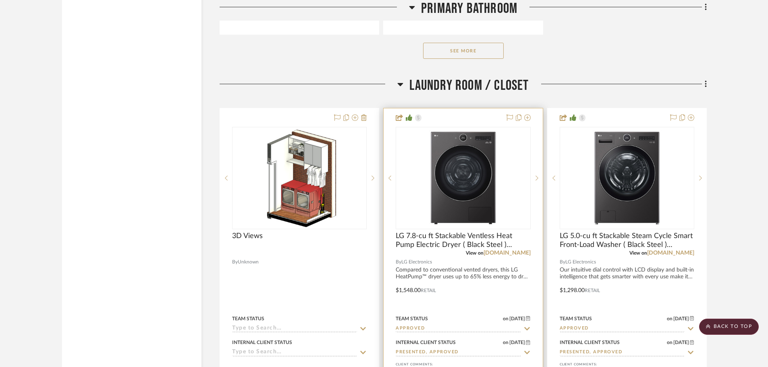
scroll to position [11170, 0]
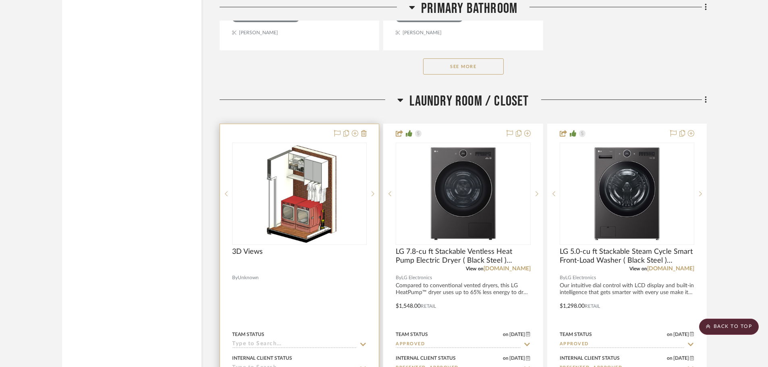
click at [332, 210] on img "0" at bounding box center [299, 193] width 79 height 101
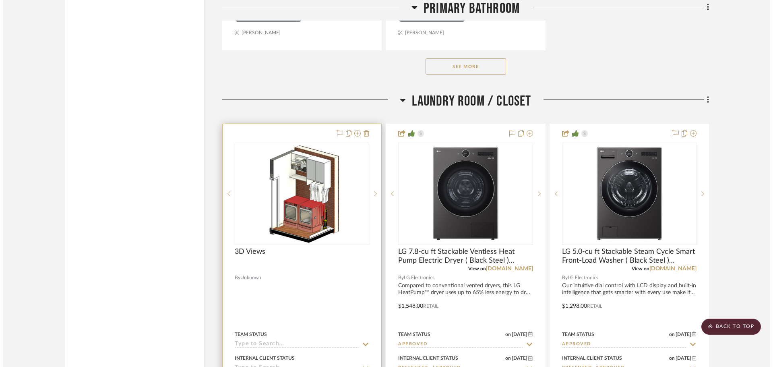
scroll to position [0, 0]
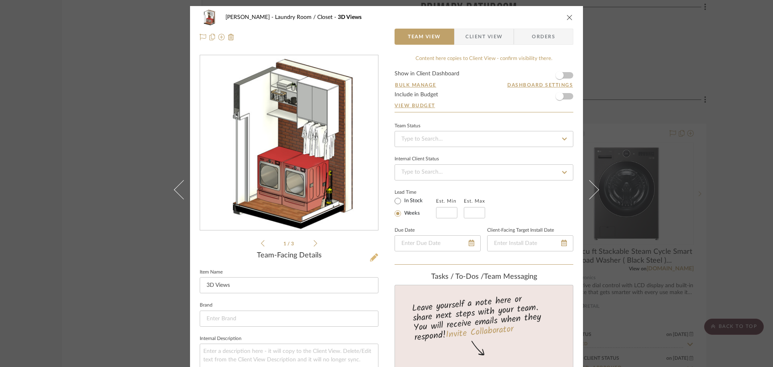
click at [373, 258] on icon at bounding box center [374, 257] width 8 height 8
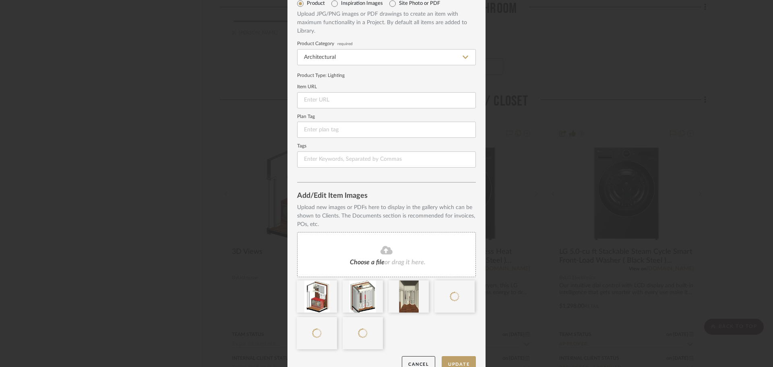
scroll to position [54, 0]
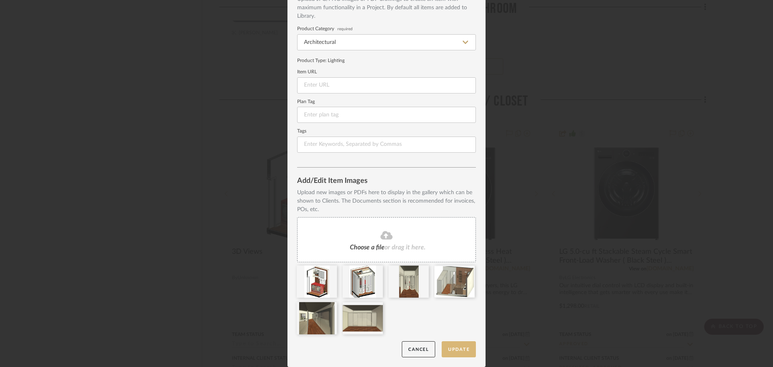
click at [463, 350] on button "Update" at bounding box center [459, 349] width 34 height 17
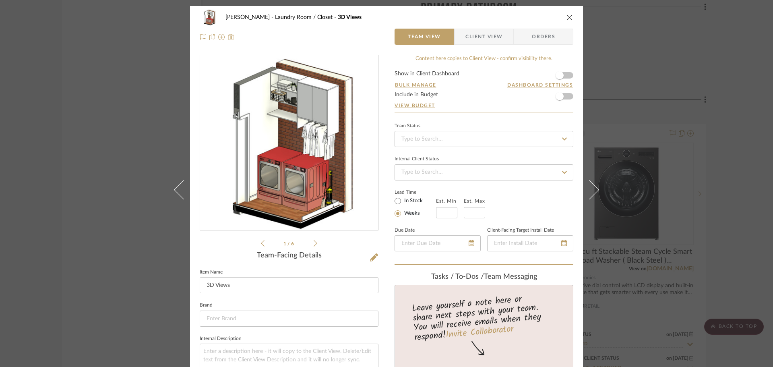
click at [567, 19] on icon "close" at bounding box center [570, 17] width 6 height 6
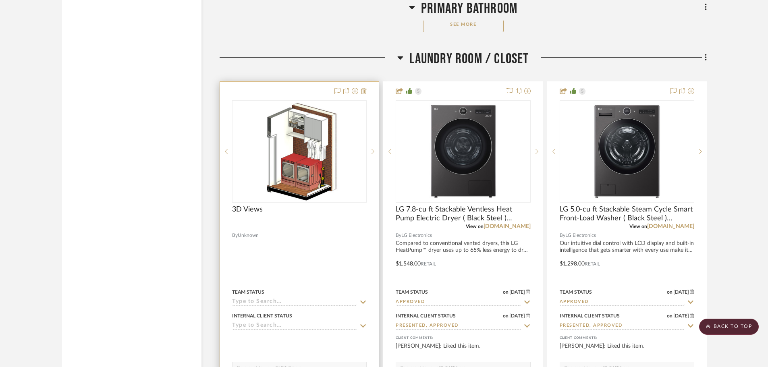
scroll to position [11312, 0]
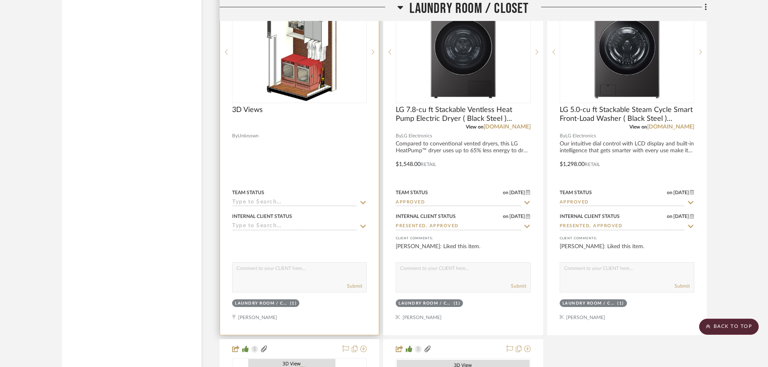
click at [341, 302] on div at bounding box center [299, 158] width 159 height 352
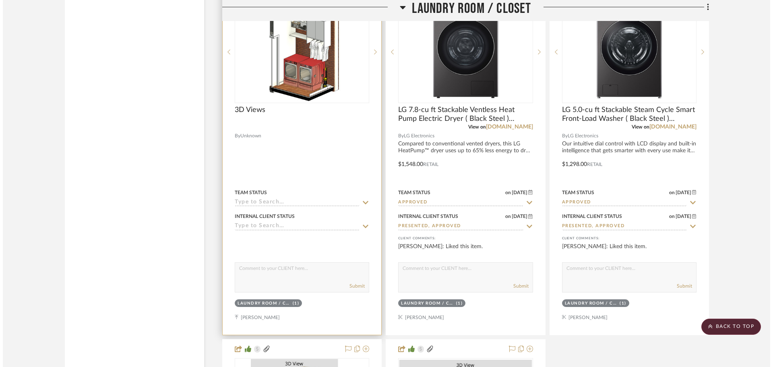
scroll to position [0, 0]
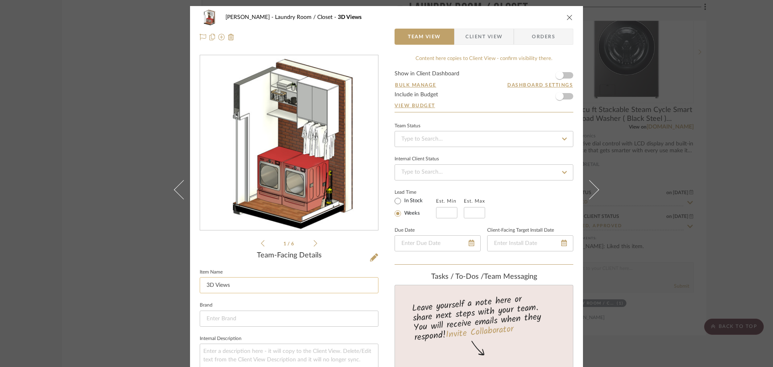
click at [251, 286] on input "3D Views" at bounding box center [289, 285] width 179 height 16
click at [203, 286] on input "3D Views" at bounding box center [289, 285] width 179 height 16
click at [204, 288] on input "3D Views" at bounding box center [289, 285] width 179 height 16
paste input "Most recent"
type input "Most recent 3D Views"
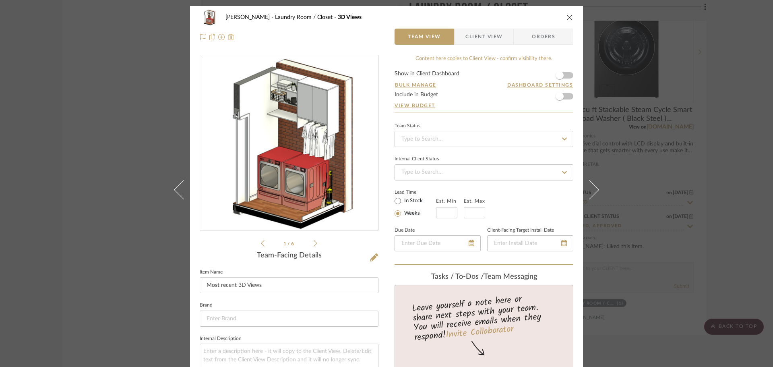
click at [350, 253] on div "Team-Facing Details" at bounding box center [289, 255] width 179 height 9
drag, startPoint x: 270, startPoint y: 286, endPoint x: 143, endPoint y: 288, distance: 126.5
click at [144, 288] on div "[PERSON_NAME] Laundry Room / Closet Most recent 3D Views Team View Client View …" at bounding box center [386, 183] width 773 height 367
click at [570, 16] on icon "close" at bounding box center [570, 17] width 6 height 6
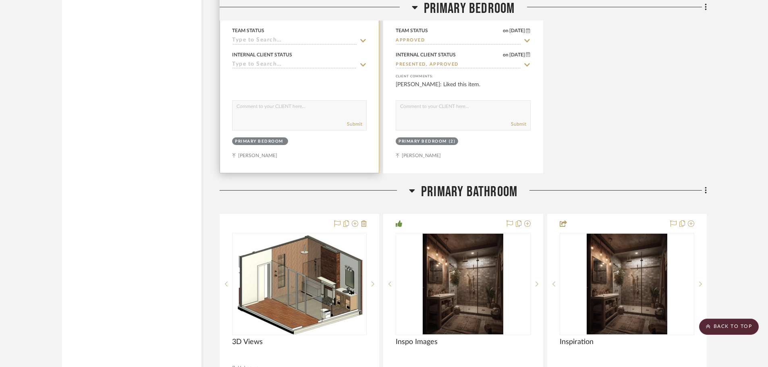
scroll to position [10103, 0]
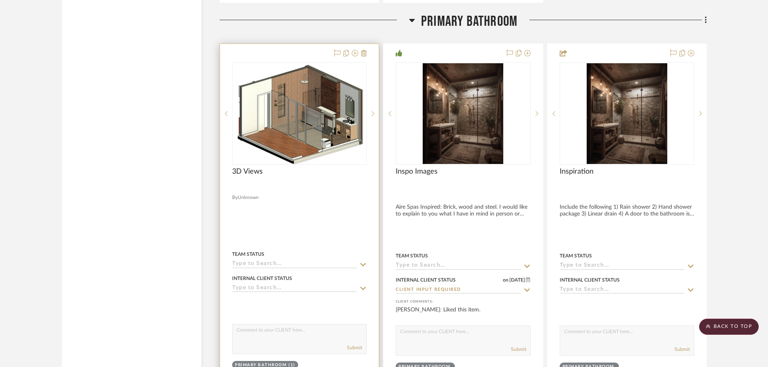
click at [295, 138] on img "0" at bounding box center [299, 113] width 133 height 101
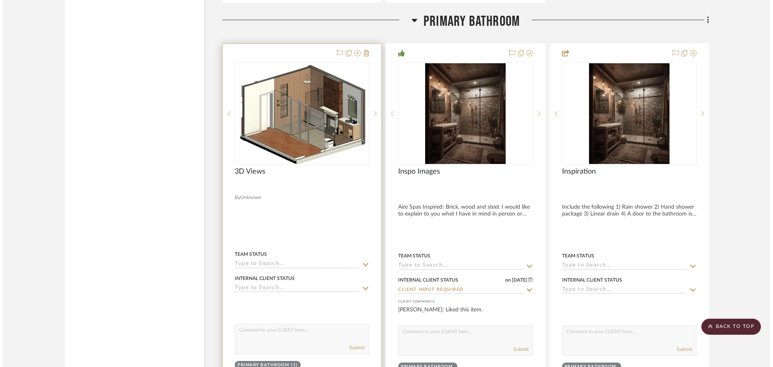
scroll to position [0, 0]
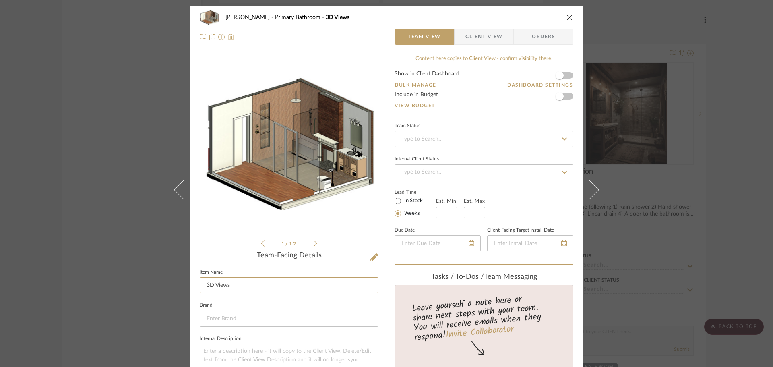
drag, startPoint x: 264, startPoint y: 284, endPoint x: 141, endPoint y: 286, distance: 123.7
click at [141, 286] on div "[PERSON_NAME] Primary Bathroom 3D Views Team View Client View Orders 1 / 12 Tea…" at bounding box center [386, 183] width 773 height 367
paste input "Most recent"
type input "Most recent 3D Views"
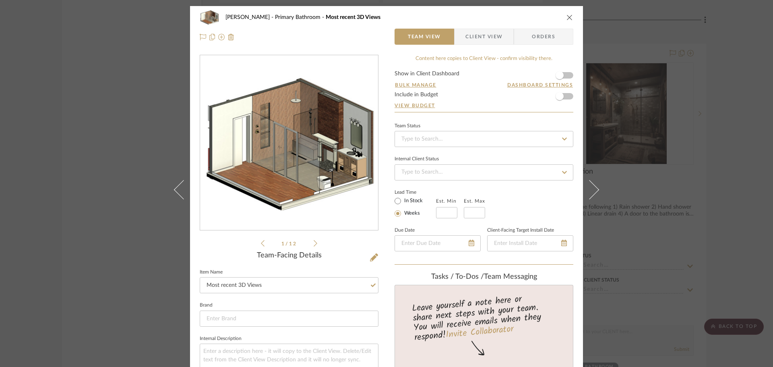
click at [567, 17] on icon "close" at bounding box center [570, 17] width 6 height 6
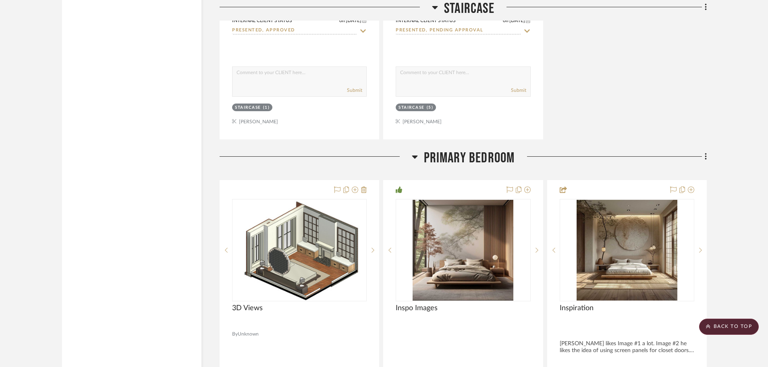
scroll to position [9378, 0]
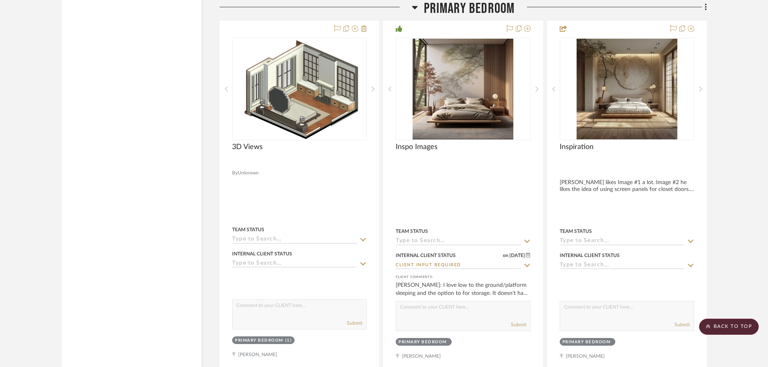
click at [319, 187] on div at bounding box center [299, 196] width 159 height 354
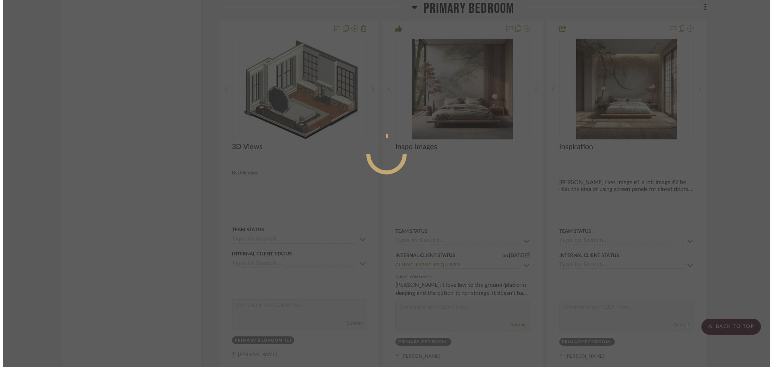
scroll to position [0, 0]
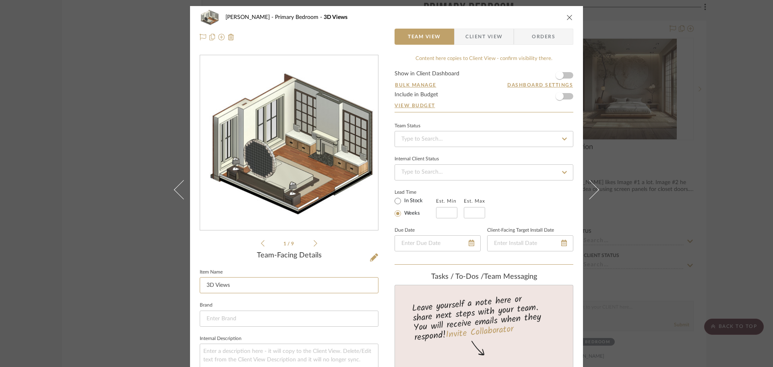
drag, startPoint x: 269, startPoint y: 286, endPoint x: 144, endPoint y: 286, distance: 124.9
click at [146, 286] on div "[PERSON_NAME] Primary Bedroom 3D Views Team View Client View Orders 1 / 9 Team-…" at bounding box center [386, 183] width 773 height 367
paste input "Most recent"
type input "Most recent 3D Views"
drag, startPoint x: 493, startPoint y: 17, endPoint x: 508, endPoint y: 19, distance: 15.0
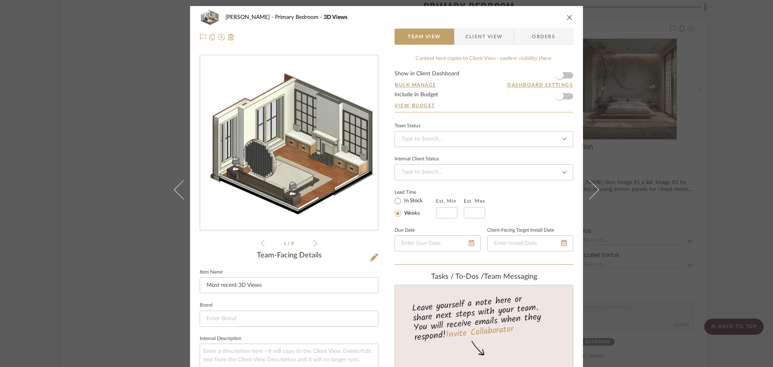
click at [493, 17] on div "[PERSON_NAME] Primary Bedroom 3D Views" at bounding box center [393, 18] width 334 height 6
click at [567, 17] on icon "close" at bounding box center [570, 17] width 6 height 6
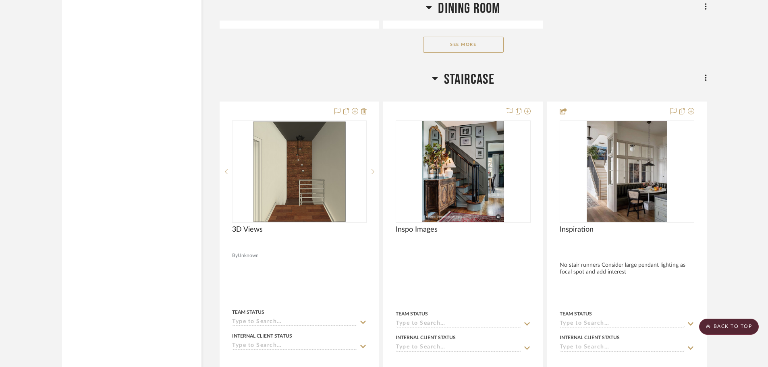
scroll to position [8573, 0]
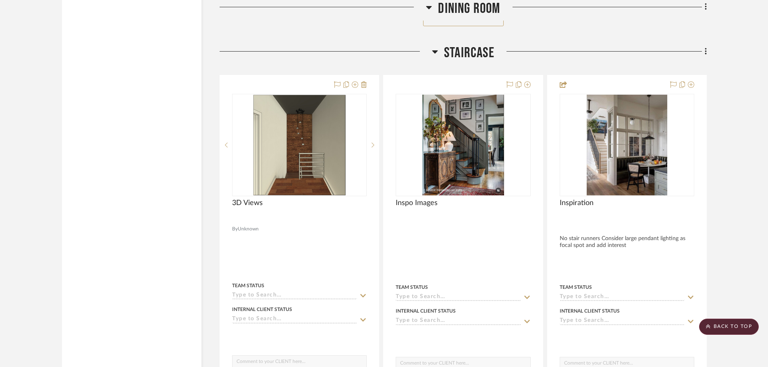
click at [300, 216] on div at bounding box center [299, 219] width 135 height 7
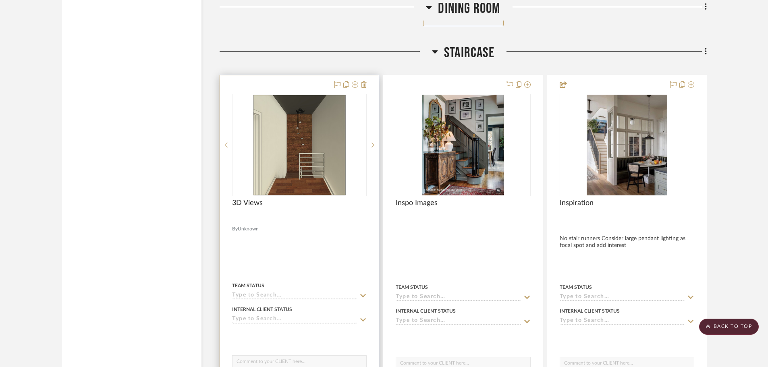
click at [307, 196] on div at bounding box center [299, 145] width 135 height 102
click at [304, 222] on div at bounding box center [299, 219] width 135 height 7
click at [313, 258] on div at bounding box center [299, 252] width 159 height 354
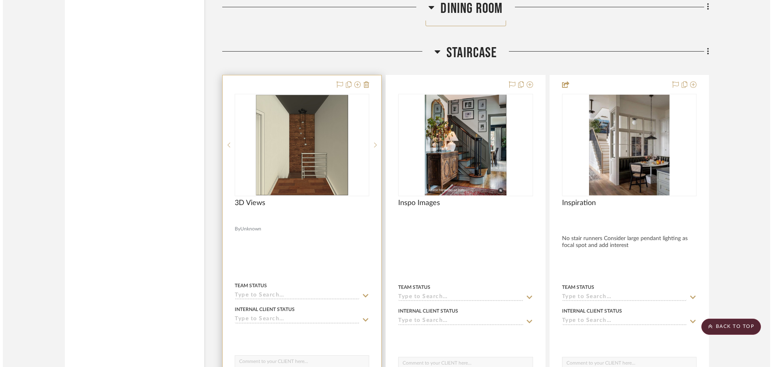
scroll to position [0, 0]
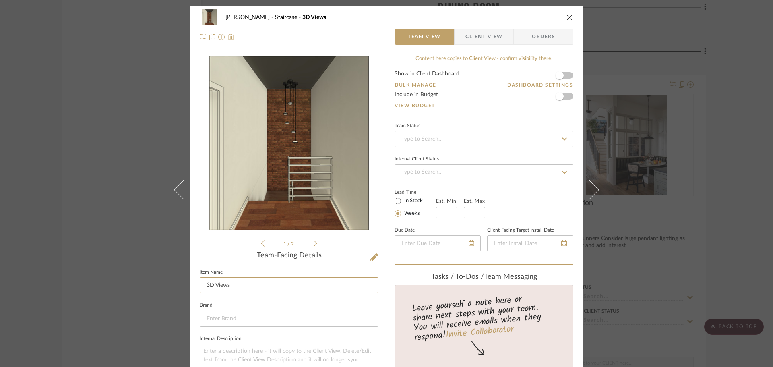
drag, startPoint x: 278, startPoint y: 282, endPoint x: 102, endPoint y: 285, distance: 176.0
click at [102, 285] on div "[PERSON_NAME] Staircase 3D Views Team View Client View Orders 1 / 2 Team-Facing…" at bounding box center [386, 183] width 773 height 367
paste input "Most recent"
type input "Most recent 3D Views"
click at [568, 18] on icon "close" at bounding box center [570, 17] width 6 height 6
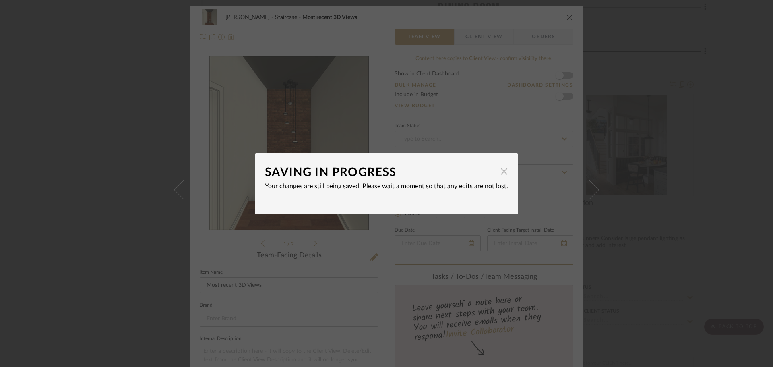
click at [504, 173] on span "button" at bounding box center [504, 172] width 16 height 16
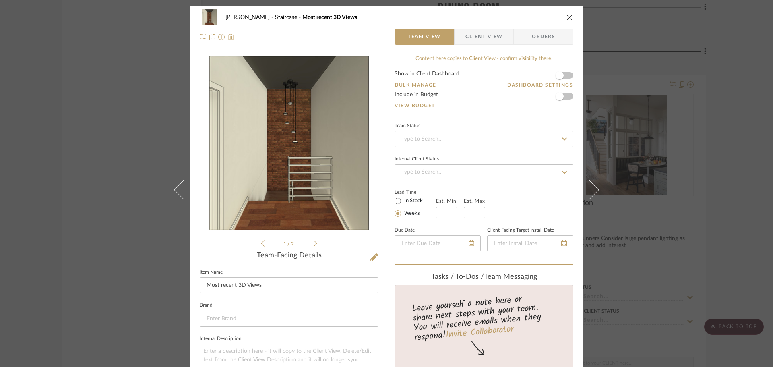
click at [567, 15] on icon "close" at bounding box center [570, 17] width 6 height 6
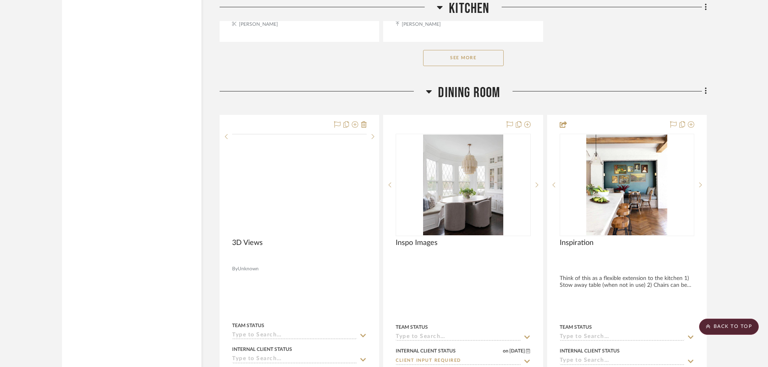
scroll to position [7364, 0]
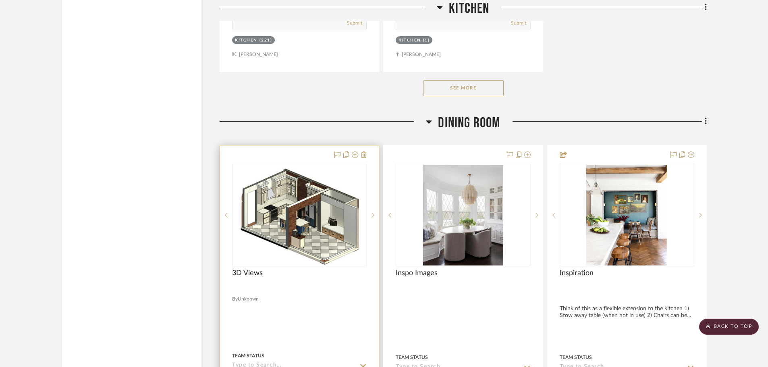
click at [321, 278] on div "3D Views" at bounding box center [299, 278] width 135 height 18
click at [313, 251] on img "0" at bounding box center [299, 215] width 124 height 101
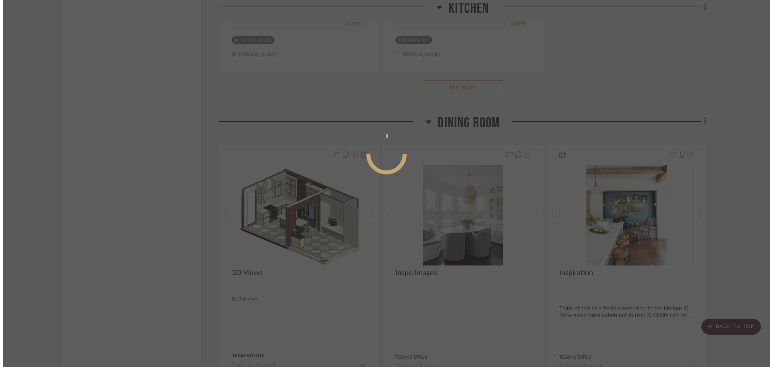
scroll to position [0, 0]
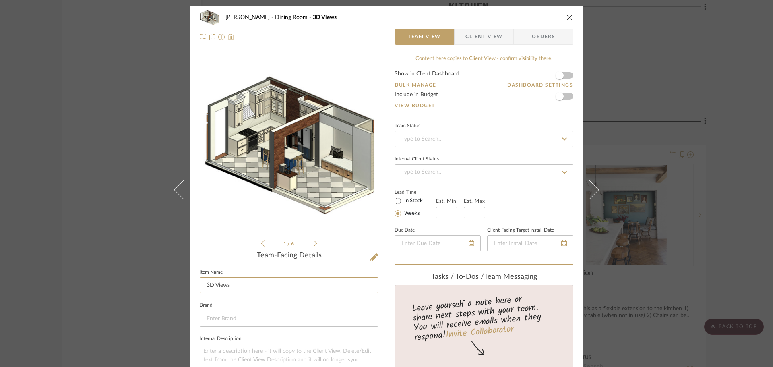
drag, startPoint x: 262, startPoint y: 280, endPoint x: 149, endPoint y: 288, distance: 113.1
click at [150, 288] on div "[PERSON_NAME] Dining Room 3D Views Team View Client View Orders 1 / 6 Team-Faci…" at bounding box center [386, 183] width 773 height 367
paste input "Most recent"
type input "Most recent 3D Views"
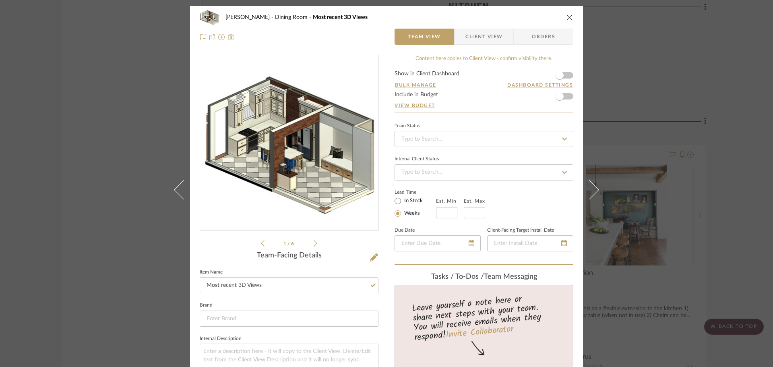
click at [567, 19] on icon "close" at bounding box center [570, 17] width 6 height 6
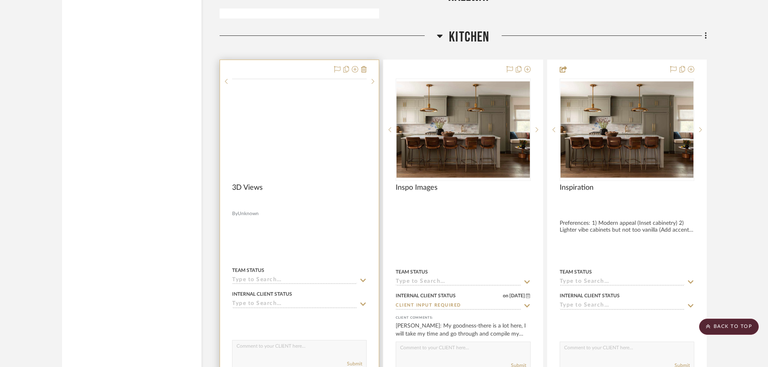
scroll to position [6317, 0]
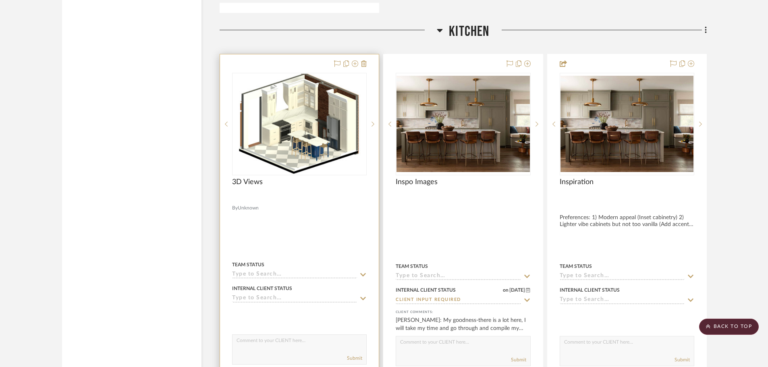
click at [300, 195] on div at bounding box center [299, 198] width 135 height 7
click at [299, 184] on div "3D Views" at bounding box center [299, 187] width 135 height 18
click at [307, 176] on div at bounding box center [299, 231] width 159 height 354
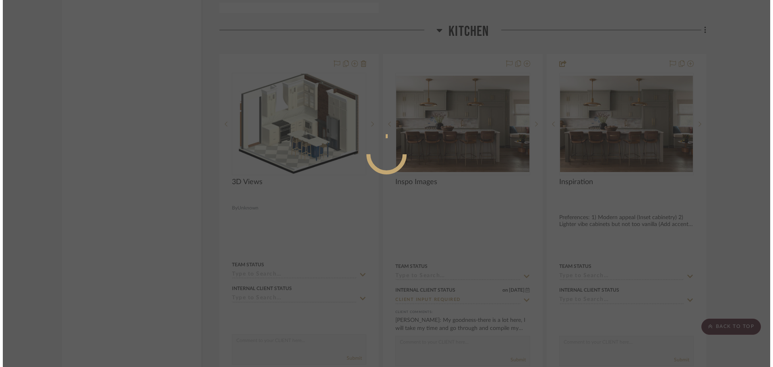
scroll to position [0, 0]
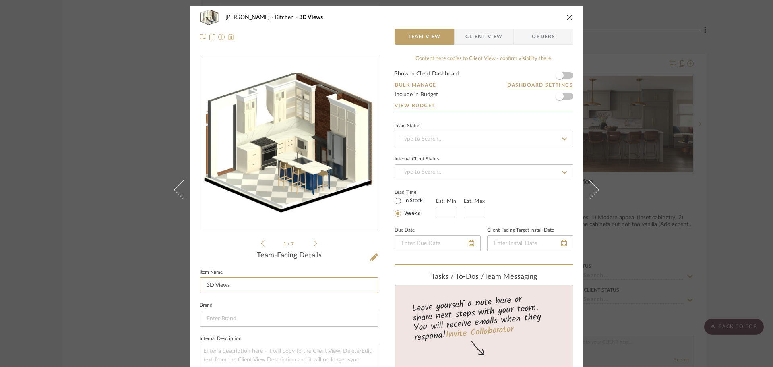
drag, startPoint x: 260, startPoint y: 284, endPoint x: 111, endPoint y: 286, distance: 148.7
click at [111, 286] on div "[PERSON_NAME] Kitchen 3D Views Team View Client View Orders 1 / 7 Team-Facing D…" at bounding box center [386, 183] width 773 height 367
paste input "Most recent"
type input "Most recent 3D Views"
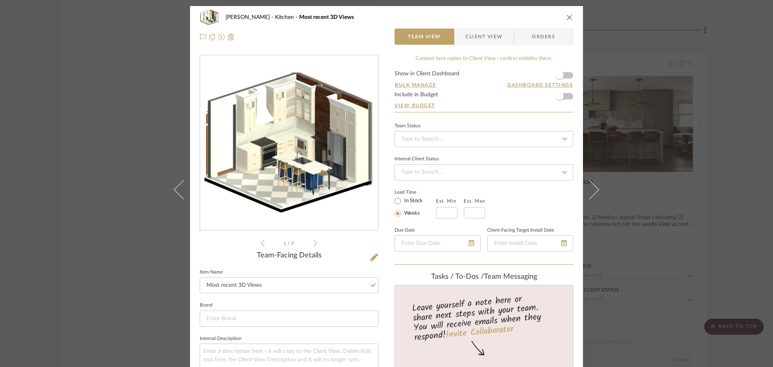
click at [567, 15] on icon "close" at bounding box center [570, 17] width 6 height 6
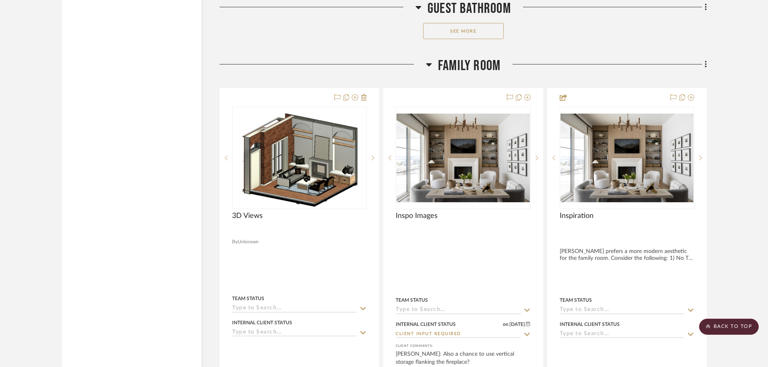
scroll to position [4787, 0]
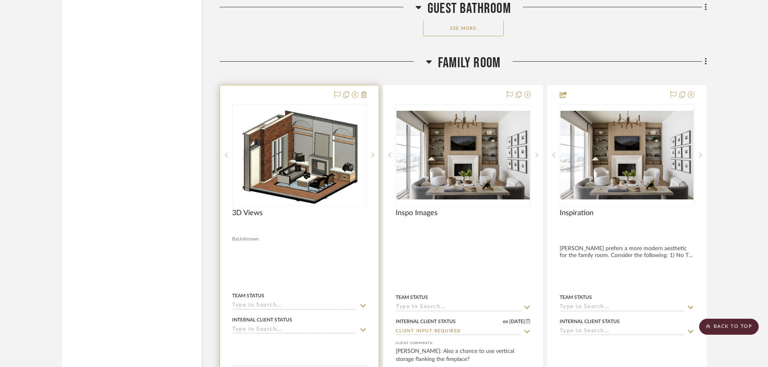
click at [321, 184] on img "0" at bounding box center [299, 155] width 127 height 101
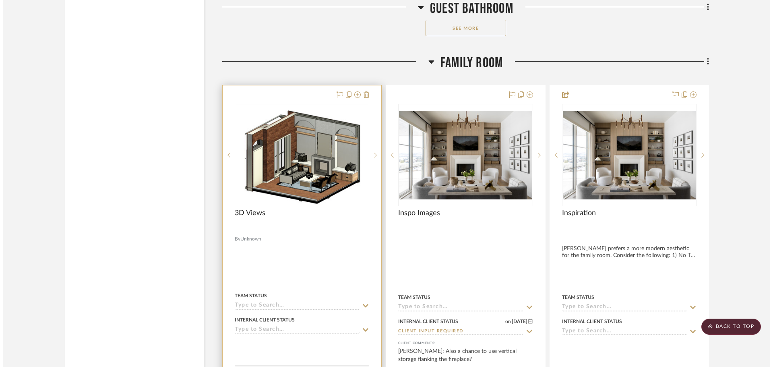
scroll to position [0, 0]
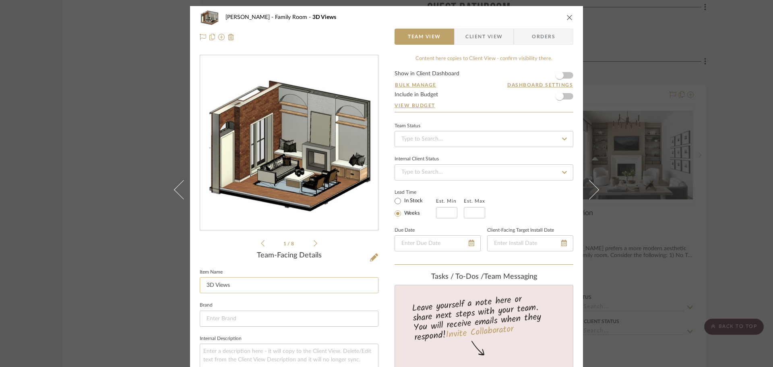
click at [293, 279] on input "3D Views" at bounding box center [289, 285] width 179 height 16
drag, startPoint x: 290, startPoint y: 281, endPoint x: 64, endPoint y: 292, distance: 226.2
click at [65, 292] on div "[PERSON_NAME] Family Room 3D Views Team View Client View Orders 1 / 8 Team-Faci…" at bounding box center [386, 183] width 773 height 367
paste input "Most recent"
type input "Most recent 3D Views"
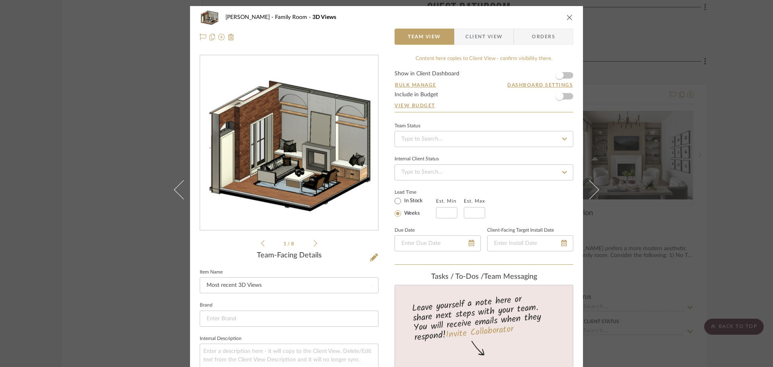
click at [152, 260] on div "[PERSON_NAME] Family Room 3D Views Team View Client View Orders 1 / 8 Team-Faci…" at bounding box center [386, 183] width 773 height 367
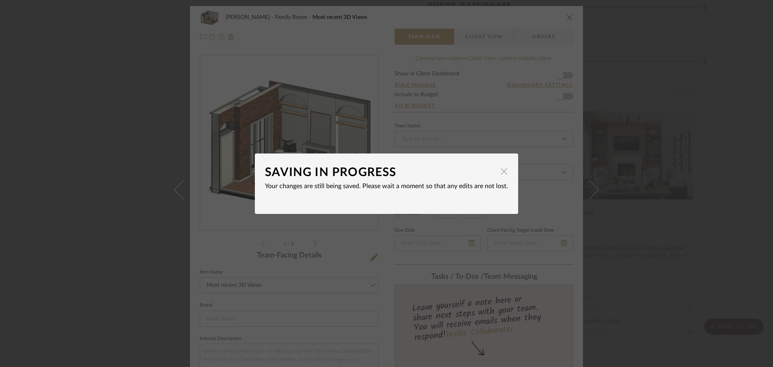
click at [499, 175] on span "button" at bounding box center [504, 172] width 16 height 16
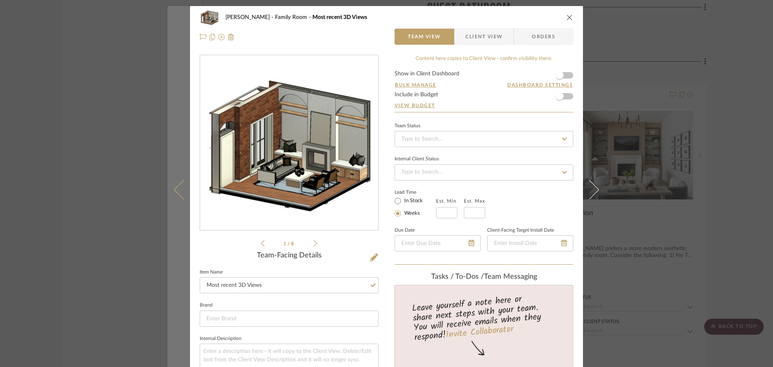
click at [182, 255] on button at bounding box center [179, 189] width 23 height 367
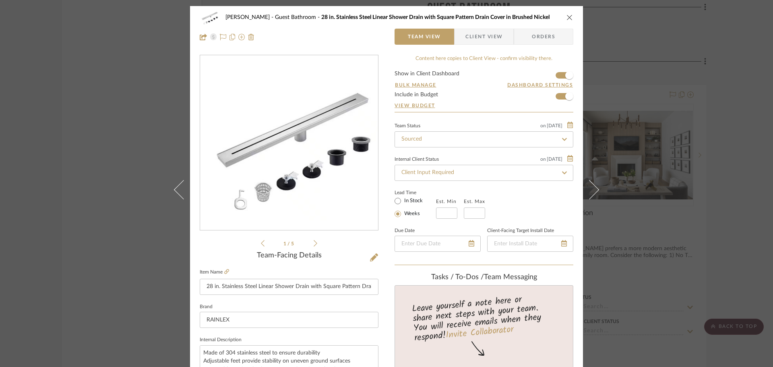
click at [126, 233] on div "[PERSON_NAME] Guest Bathroom 28 in. Stainless Steel Linear Shower Drain with Sq…" at bounding box center [386, 183] width 773 height 367
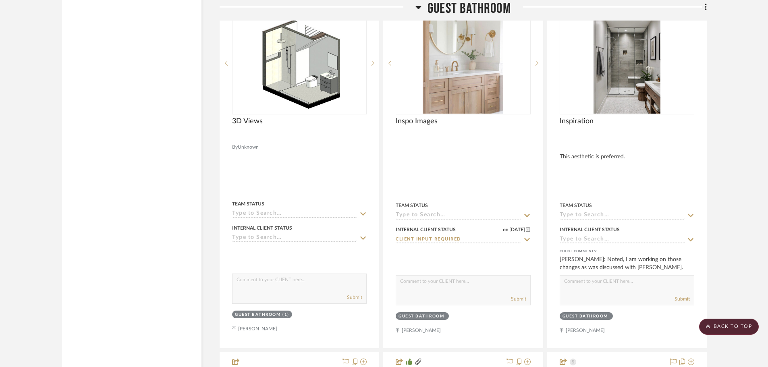
scroll to position [3538, 0]
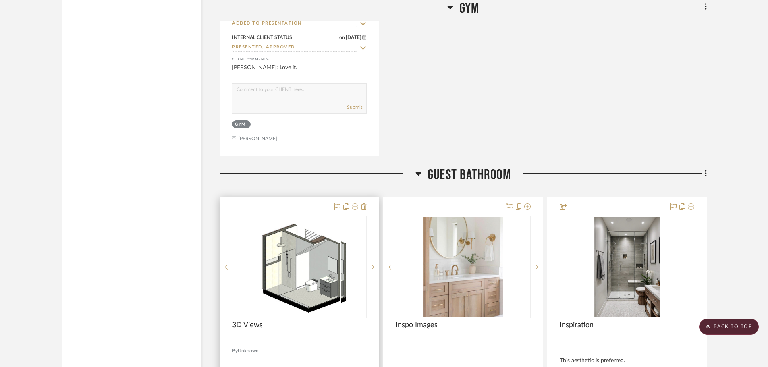
click at [300, 253] on div at bounding box center [299, 267] width 135 height 102
click at [303, 253] on img "0" at bounding box center [299, 267] width 83 height 101
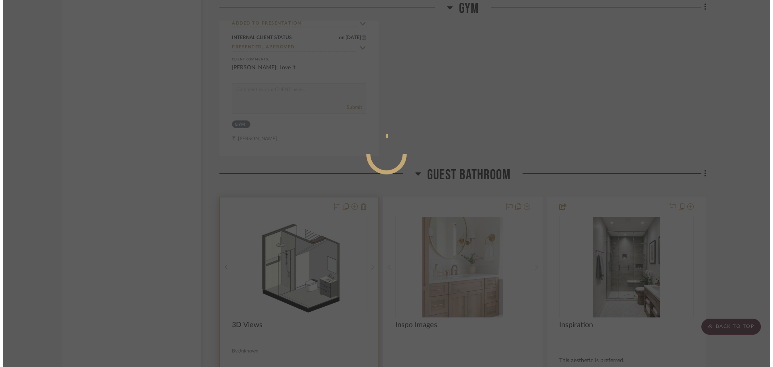
scroll to position [0, 0]
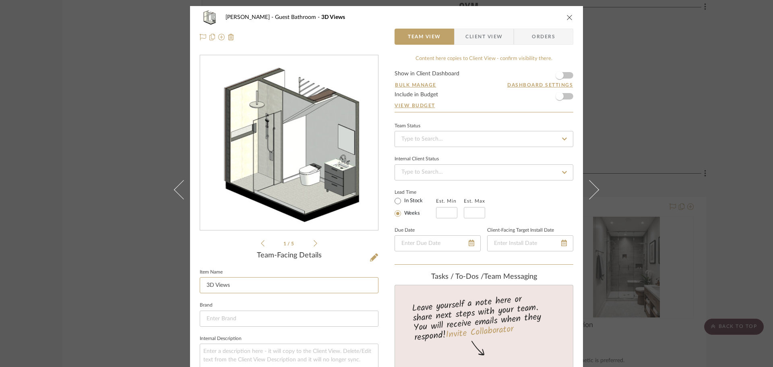
drag, startPoint x: 283, startPoint y: 280, endPoint x: 143, endPoint y: 284, distance: 140.6
click at [149, 283] on div "[PERSON_NAME] Guest Bathroom 3D Views Team View Client View Orders 1 / 5 Team-F…" at bounding box center [386, 183] width 773 height 367
paste input "Most recent"
type input "Most recent 3D Views"
click at [163, 280] on div "[PERSON_NAME] Guest Bathroom 3D Views Team View Client View Orders 1 / 5 Team-F…" at bounding box center [386, 183] width 773 height 367
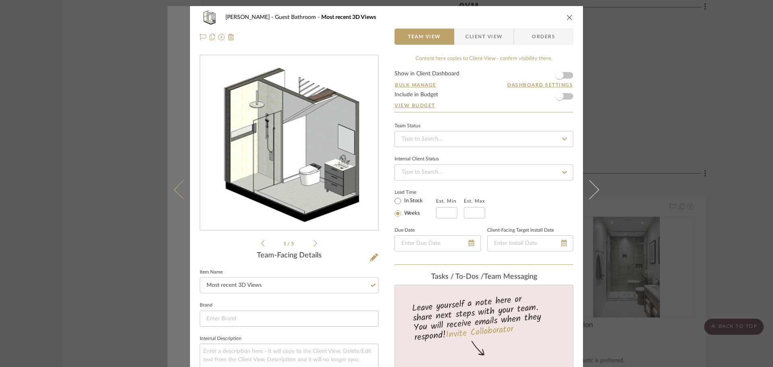
click at [168, 276] on button at bounding box center [179, 189] width 23 height 367
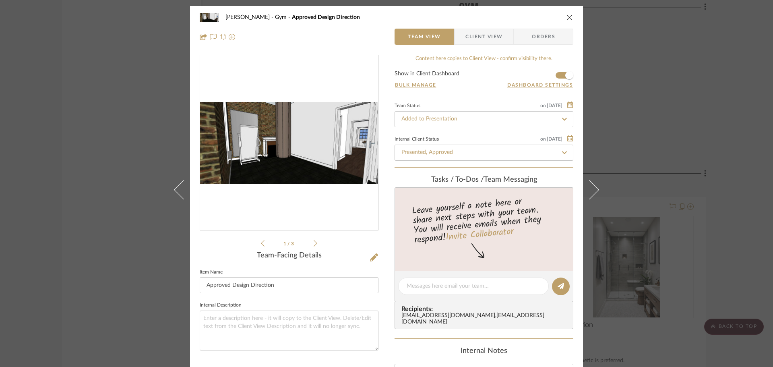
click at [124, 210] on div "[PERSON_NAME] Gym Approved Design Direction Team View Client View Orders 1 / 3 …" at bounding box center [386, 183] width 773 height 367
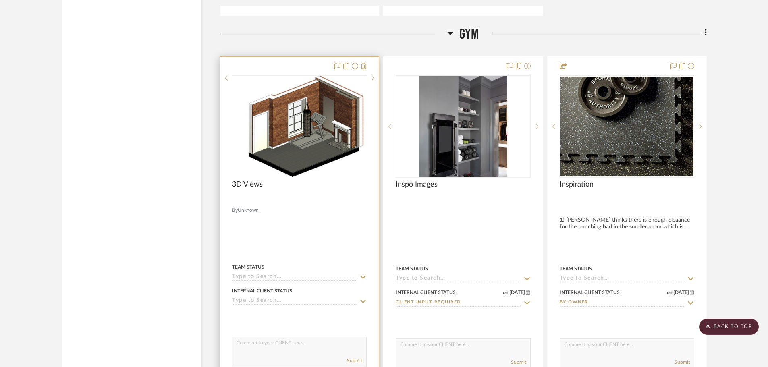
scroll to position [2934, 0]
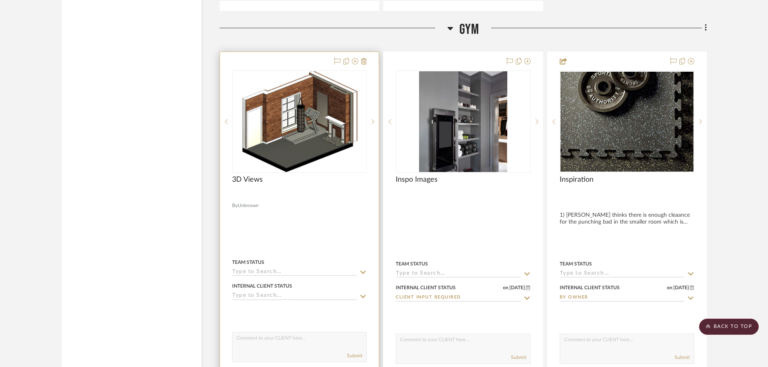
click at [321, 156] on img "0" at bounding box center [299, 121] width 124 height 101
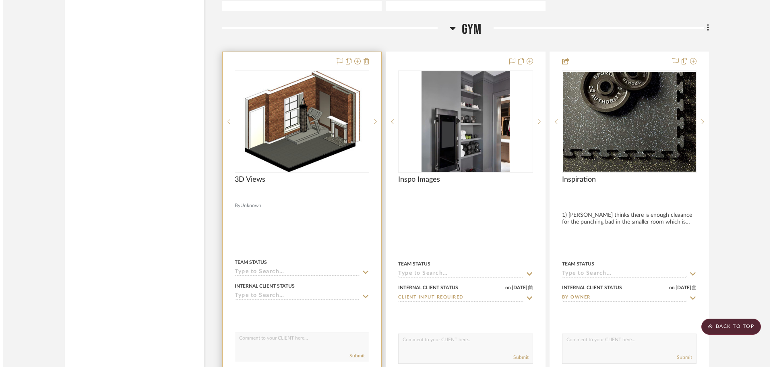
scroll to position [0, 0]
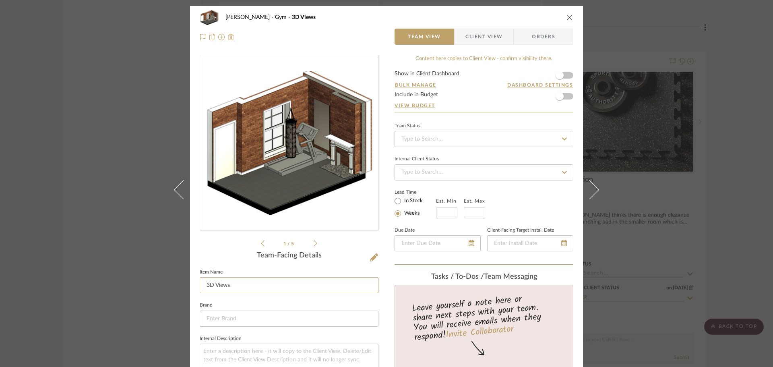
drag, startPoint x: 245, startPoint y: 281, endPoint x: 102, endPoint y: 291, distance: 143.3
click at [115, 290] on div "[PERSON_NAME] Gym 3D Views Team View Client View Orders 1 / 5 Team-Facing Detai…" at bounding box center [386, 183] width 773 height 367
paste input "Most recent"
type input "Most recent 3D Views"
click at [236, 256] on div "Team-Facing Details" at bounding box center [289, 255] width 179 height 9
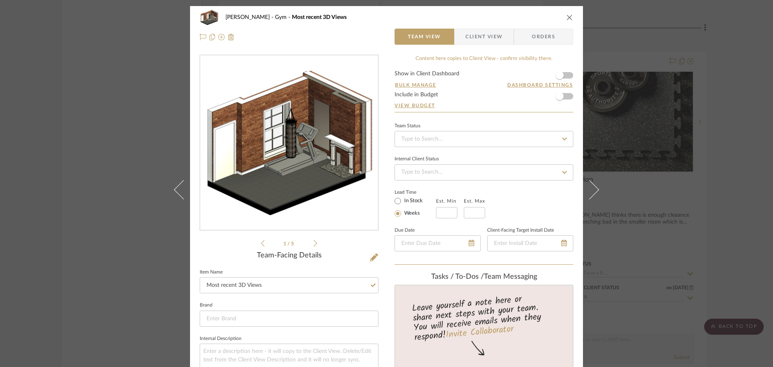
click at [129, 254] on div "[PERSON_NAME] Gym Most recent 3D Views Team View Client View Orders 1 / 5 Team-…" at bounding box center [386, 183] width 773 height 367
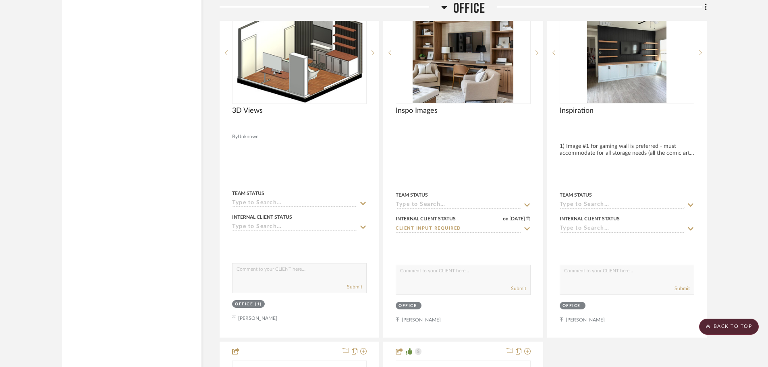
scroll to position [2088, 0]
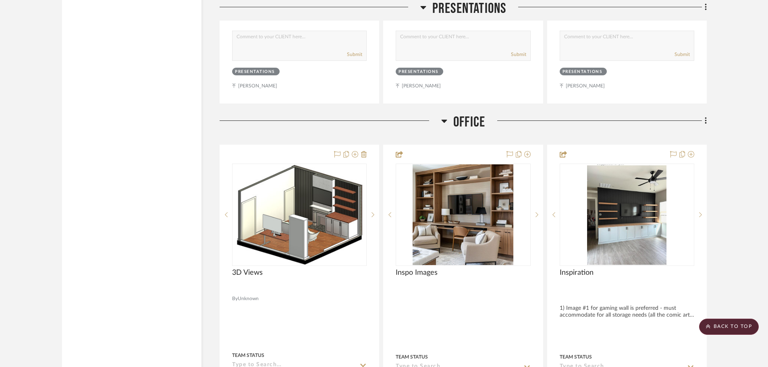
click at [283, 255] on img "0" at bounding box center [299, 214] width 130 height 101
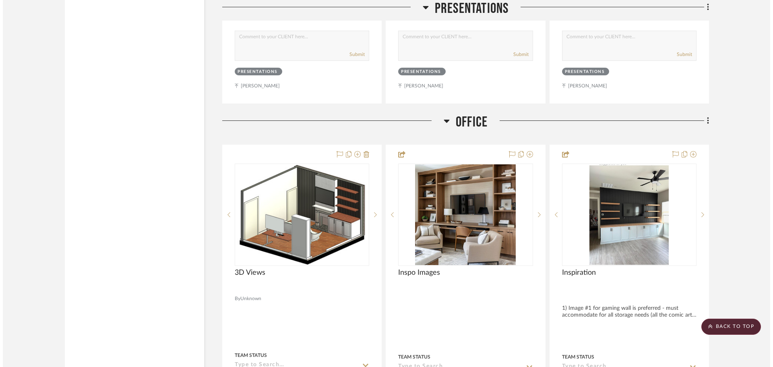
scroll to position [0, 0]
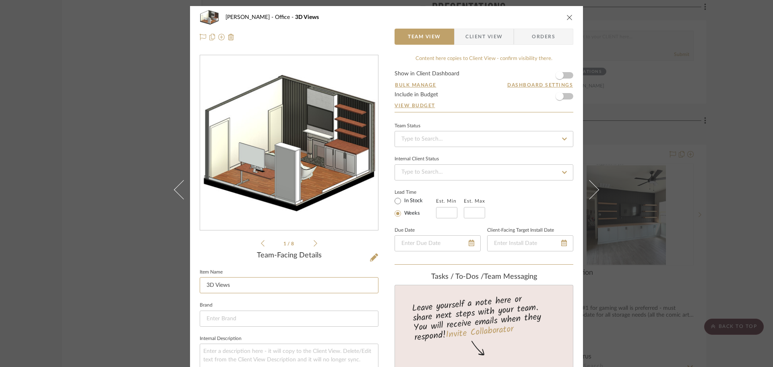
drag, startPoint x: 241, startPoint y: 289, endPoint x: 91, endPoint y: 290, distance: 149.8
click at [92, 290] on div "[PERSON_NAME] Office 3D Views Team View Client View Orders 1 / 8 Team-Facing De…" at bounding box center [386, 183] width 773 height 367
paste input "Most recent"
type input "Most recent 3D Views"
click at [213, 247] on div "1 / 8" at bounding box center [289, 151] width 179 height 193
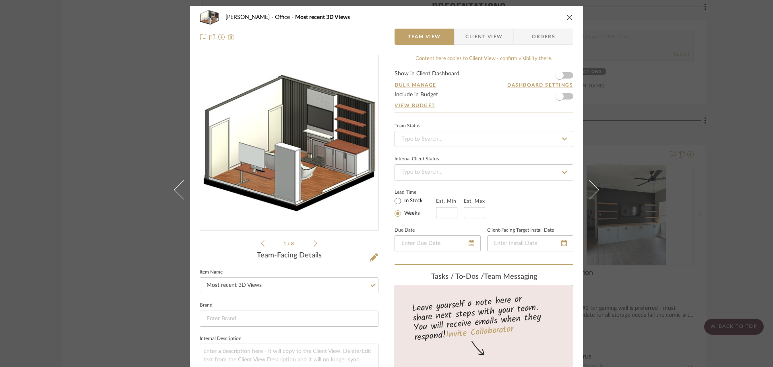
click at [124, 269] on div "[PERSON_NAME] Office Most recent 3D Views Team View Client View Orders 1 / 8 Te…" at bounding box center [386, 183] width 773 height 367
